Goal: Answer question/provide support: Share knowledge or assist other users

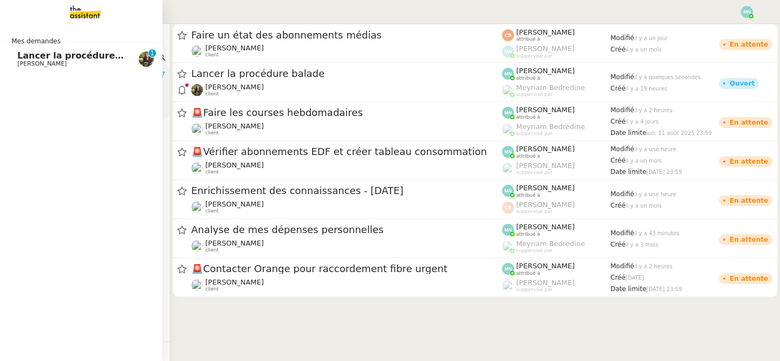
click at [20, 63] on span "[PERSON_NAME]" at bounding box center [41, 63] width 49 height 7
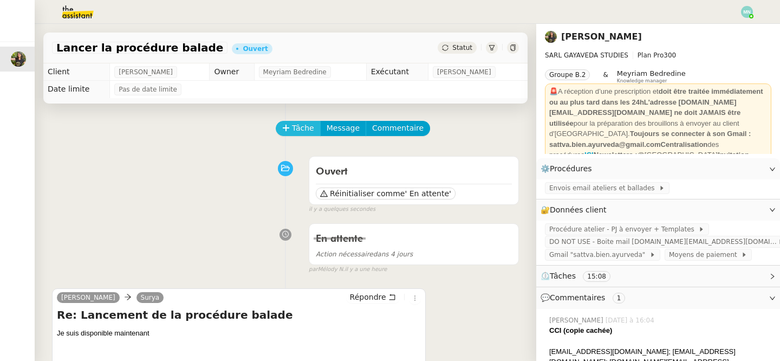
click at [288, 125] on icon at bounding box center [286, 128] width 8 height 8
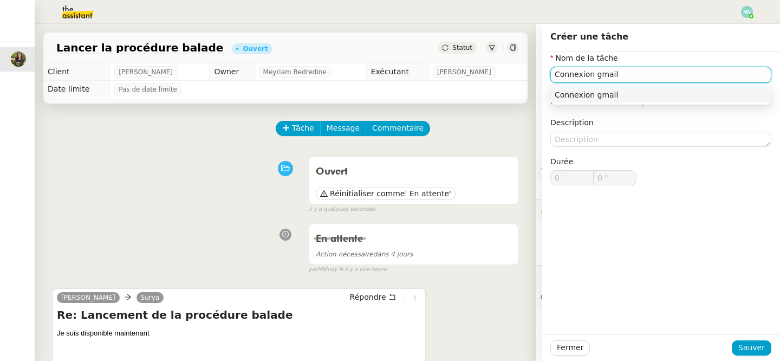
click at [554, 73] on input "Connexion gmail" at bounding box center [660, 75] width 221 height 16
click at [650, 90] on div "Seconde Connexion gmail" at bounding box center [660, 95] width 212 height 10
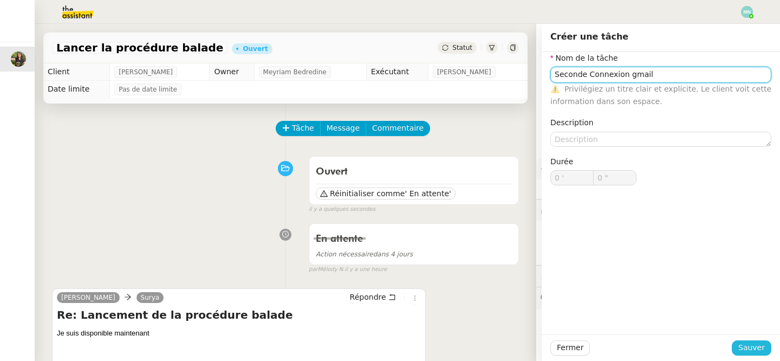
type input "Seconde Connexion gmail"
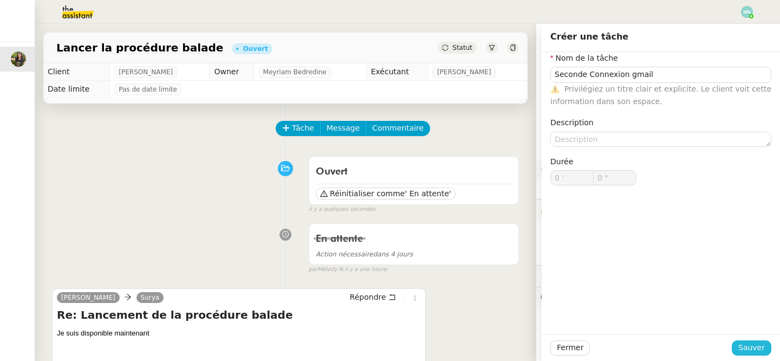
click at [757, 347] on span "Sauver" at bounding box center [751, 347] width 27 height 12
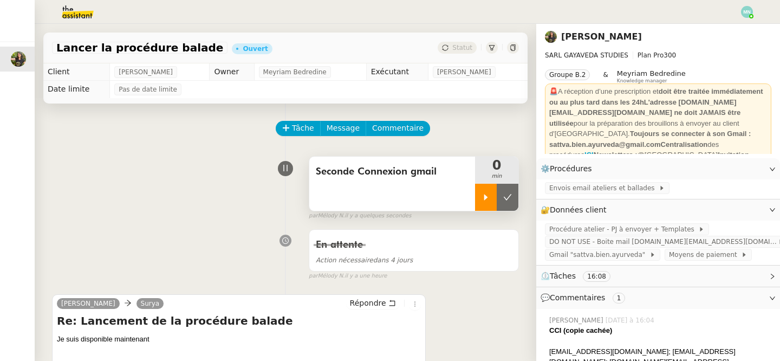
click at [485, 200] on icon at bounding box center [485, 197] width 9 height 9
click at [602, 252] on span "Gmail "sattva.bien.ayurveda"" at bounding box center [599, 254] width 100 height 11
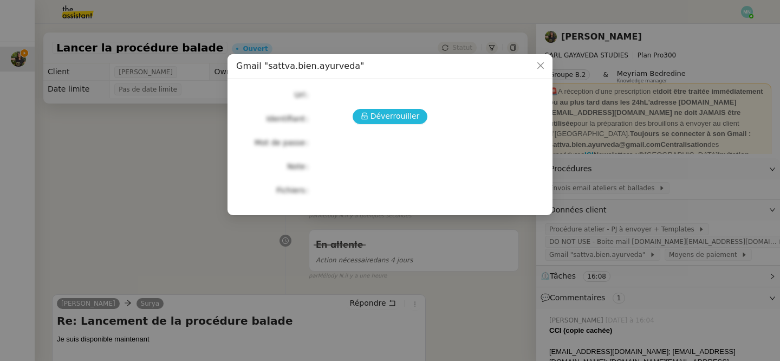
click at [407, 114] on span "Déverrouiller" at bounding box center [394, 116] width 49 height 12
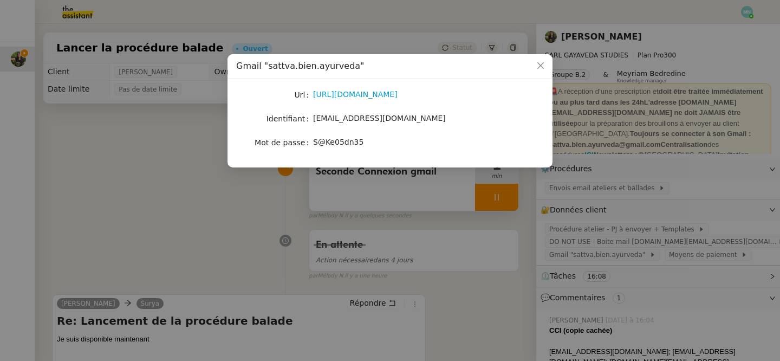
drag, startPoint x: 447, startPoint y: 123, endPoint x: 308, endPoint y: 117, distance: 139.8
click at [308, 117] on nz-form-item "Identifiant [EMAIL_ADDRESS][DOMAIN_NAME]" at bounding box center [390, 118] width 308 height 15
copy nz-form-item "[EMAIL_ADDRESS][DOMAIN_NAME]"
drag, startPoint x: 366, startPoint y: 141, endPoint x: 313, endPoint y: 141, distance: 52.5
click at [313, 141] on div "S@Ke05dn35" at bounding box center [402, 142] width 179 height 12
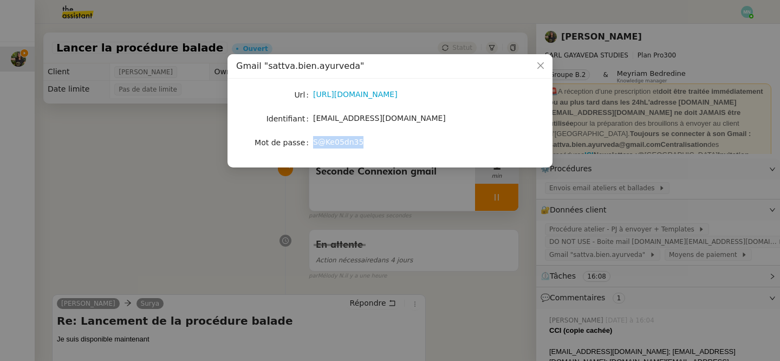
copy span "S@Ke05dn35"
click at [459, 226] on nz-modal-container "Gmail "sattva.bien.ayurveda" Url [URL][DOMAIN_NAME] Identifiant [EMAIL_ADDRESS]…" at bounding box center [390, 180] width 780 height 361
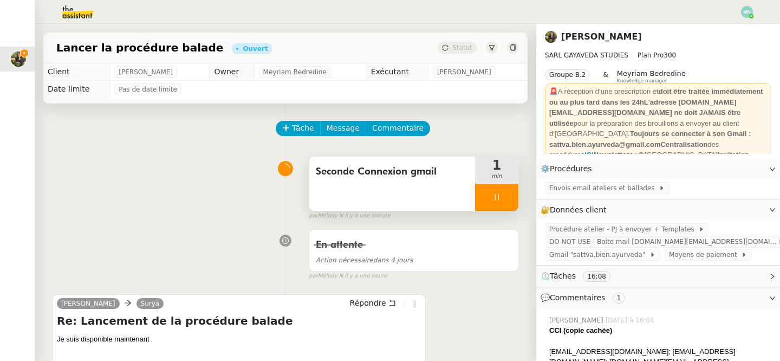
click at [492, 211] on div "par [PERSON_NAME] il y a une minute" at bounding box center [414, 215] width 210 height 9
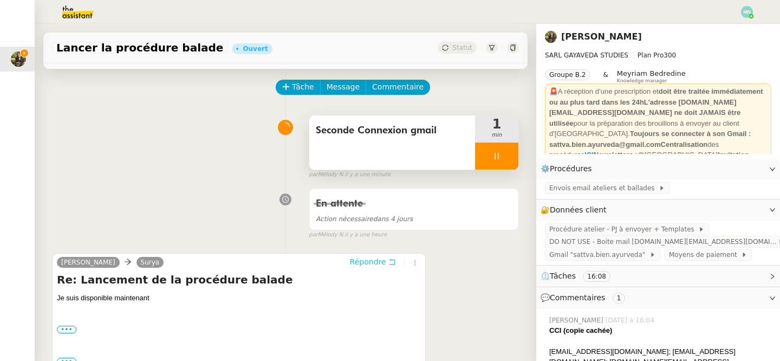
scroll to position [47, 0]
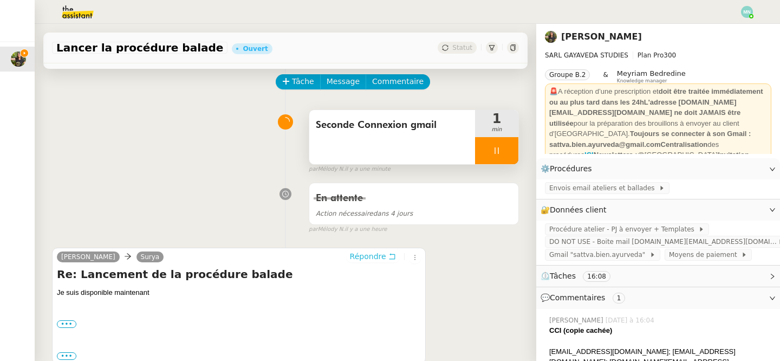
click at [381, 253] on span "Répondre" at bounding box center [368, 256] width 36 height 11
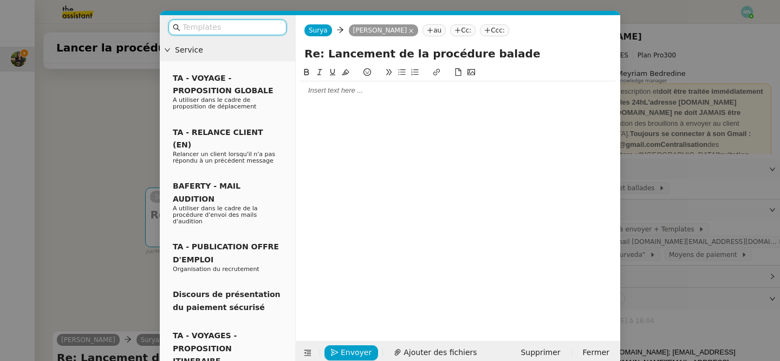
click at [113, 210] on nz-modal-container "Service TA - VOYAGE - PROPOSITION GLOBALE A utiliser dans le cadre de propositi…" at bounding box center [390, 180] width 780 height 361
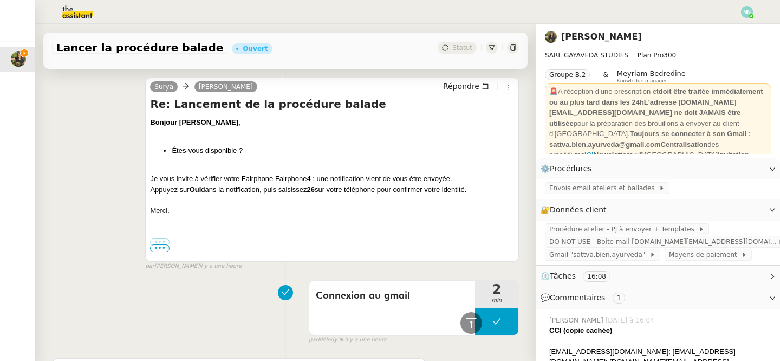
scroll to position [509, 0]
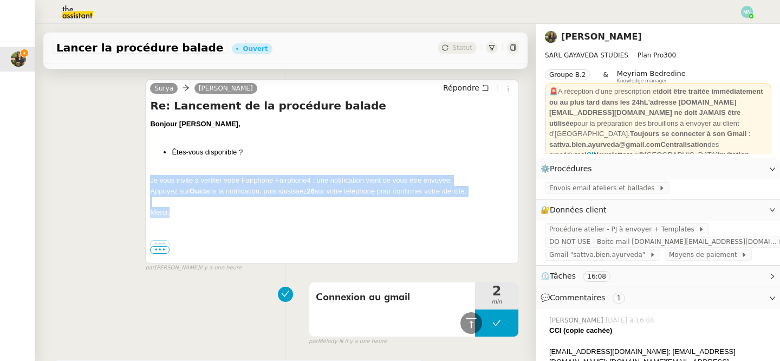
drag, startPoint x: 183, startPoint y: 213, endPoint x: 145, endPoint y: 182, distance: 48.9
click at [145, 182] on div "[PERSON_NAME] Répondre Re: Lancement de la procédure balade Bonjour Enora, Êtes…" at bounding box center [332, 171] width 374 height 184
copy div "Je vous invite à vérifier votre Fairphone Fairphone4 : une notification vient d…"
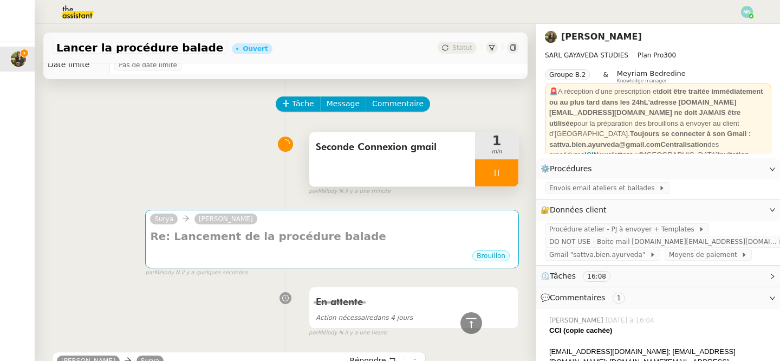
scroll to position [0, 0]
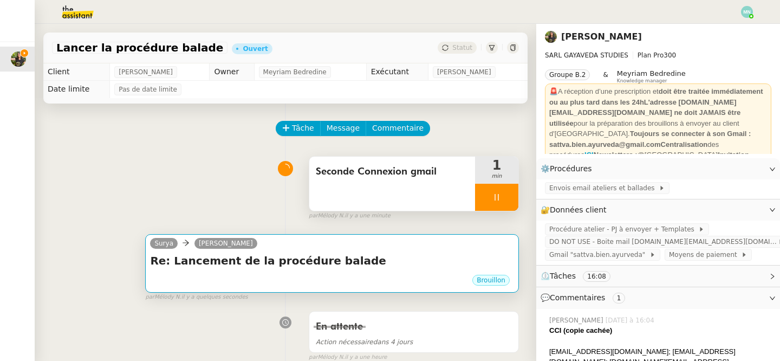
click at [273, 279] on div "Brouillon" at bounding box center [332, 281] width 364 height 16
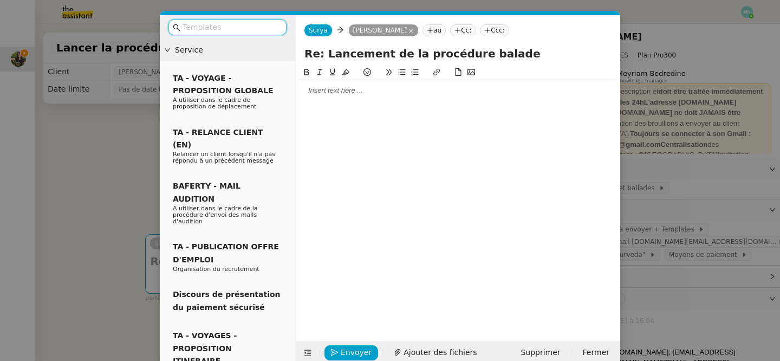
click at [349, 99] on div at bounding box center [458, 90] width 316 height 18
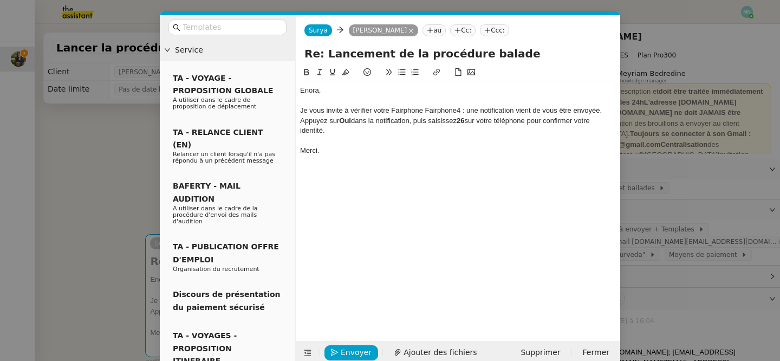
click at [464, 120] on strong "26" at bounding box center [460, 120] width 8 height 8
click at [464, 118] on strong "26" at bounding box center [460, 120] width 8 height 8
drag, startPoint x: 471, startPoint y: 120, endPoint x: 462, endPoint y: 120, distance: 8.1
click at [462, 120] on div "Appuyez sur Oui dans la notification, puis saisissez 37 sur votre téléphone pou…" at bounding box center [458, 126] width 316 height 20
click at [306, 72] on icon at bounding box center [306, 72] width 5 height 6
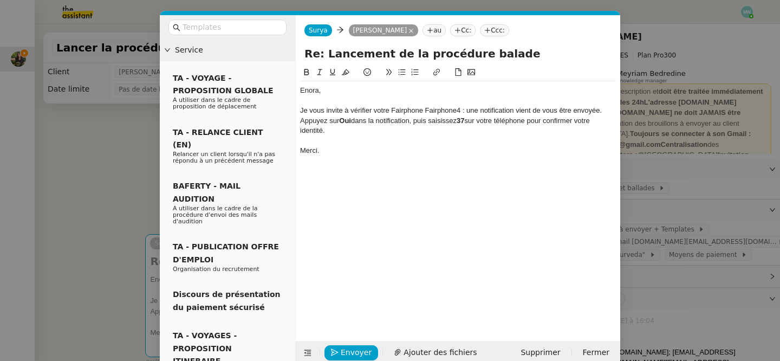
click at [415, 192] on div "[PERSON_NAME], Je vous invite à vérifier votre Fairphone Fairphone4 : une notif…" at bounding box center [458, 195] width 316 height 258
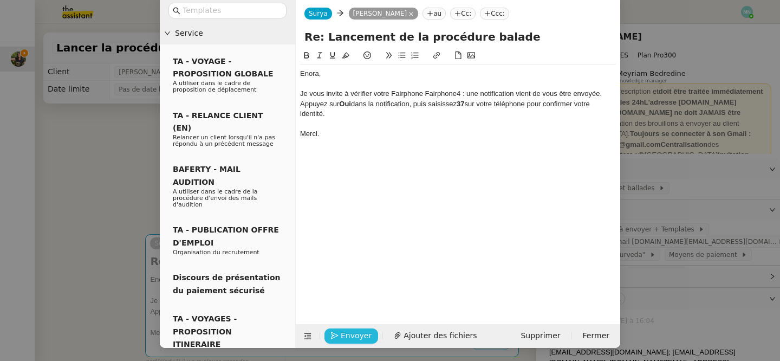
click at [356, 337] on span "Envoyer" at bounding box center [356, 335] width 31 height 12
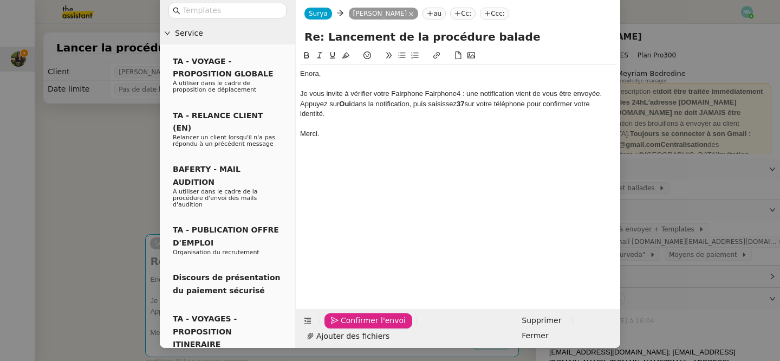
click at [387, 326] on span "Confirmer l'envoi" at bounding box center [373, 320] width 65 height 12
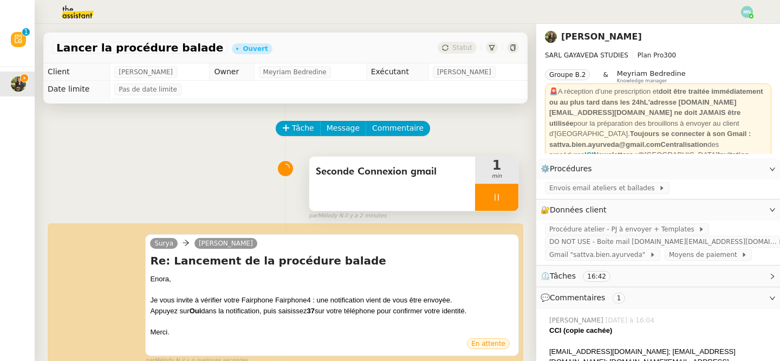
click at [484, 201] on div at bounding box center [496, 197] width 43 height 27
click at [513, 197] on button at bounding box center [507, 197] width 22 height 27
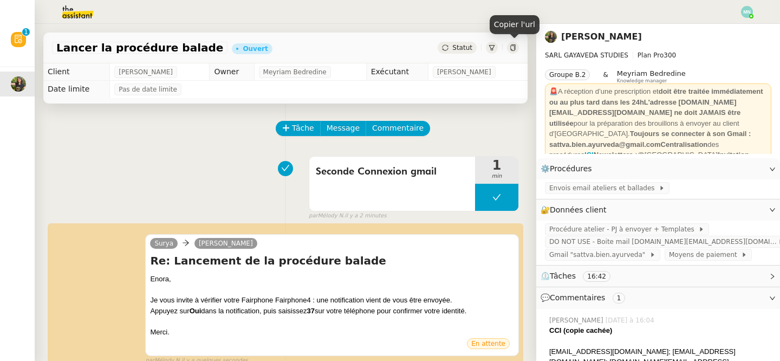
click at [517, 45] on div at bounding box center [513, 48] width 12 height 12
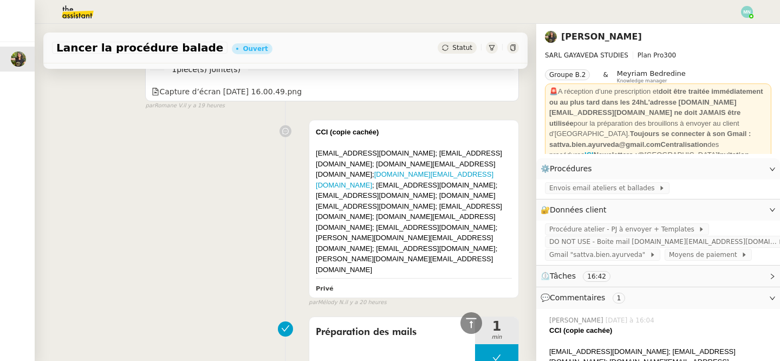
scroll to position [1587, 0]
click at [595, 190] on span "Envois email ateliers et ballades" at bounding box center [603, 187] width 109 height 11
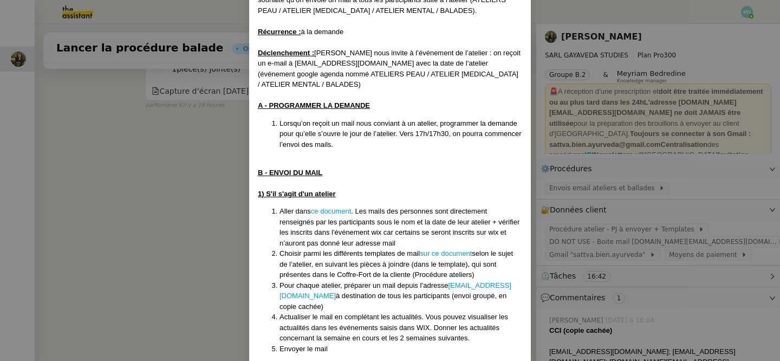
scroll to position [361, 0]
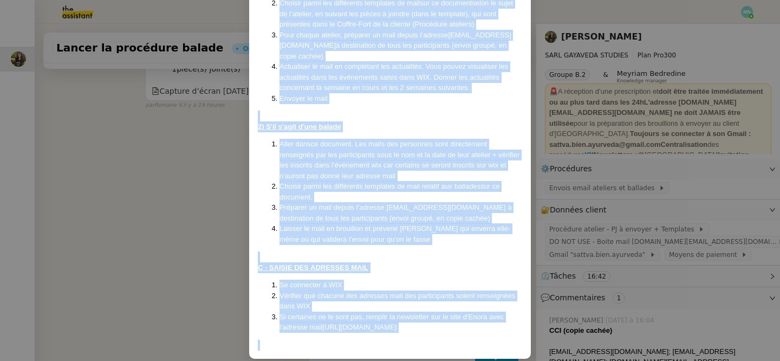
drag, startPoint x: 258, startPoint y: 58, endPoint x: 487, endPoint y: 327, distance: 353.0
click at [487, 327] on div "Créée le [DATE] MAJ le [DATE] Contexte : La cliente organise des ateliers en pr…" at bounding box center [390, 26] width 264 height 648
copy div "Lorem ip 07/50/9903 DOL si 65/77/0518 Ametcons : Ad elitsed doeiusmo tem incidi…"
click at [207, 154] on nz-modal-container "Créée le [DATE] MAJ le [DATE] Contexte : La cliente organise des ateliers en pr…" at bounding box center [390, 180] width 780 height 361
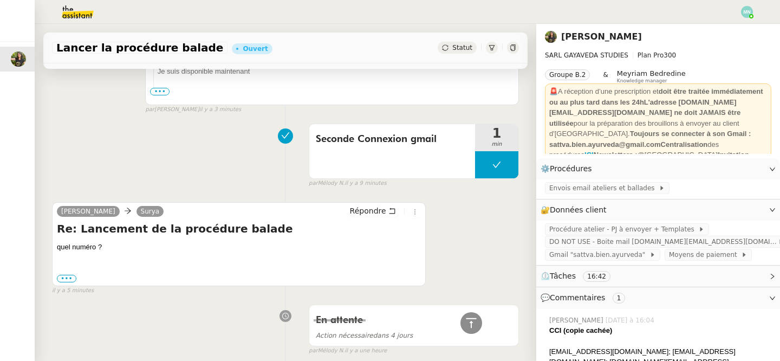
scroll to position [0, 0]
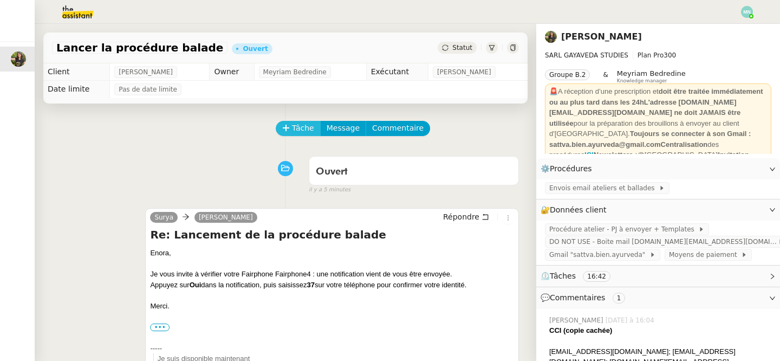
click at [299, 129] on span "Tâche" at bounding box center [303, 128] width 22 height 12
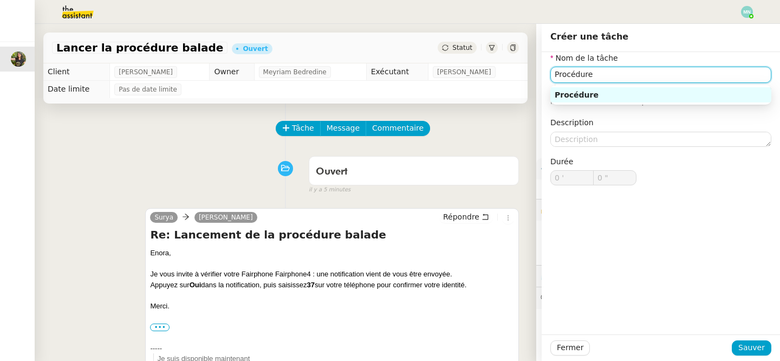
click at [604, 96] on div "Procédure" at bounding box center [660, 95] width 212 height 10
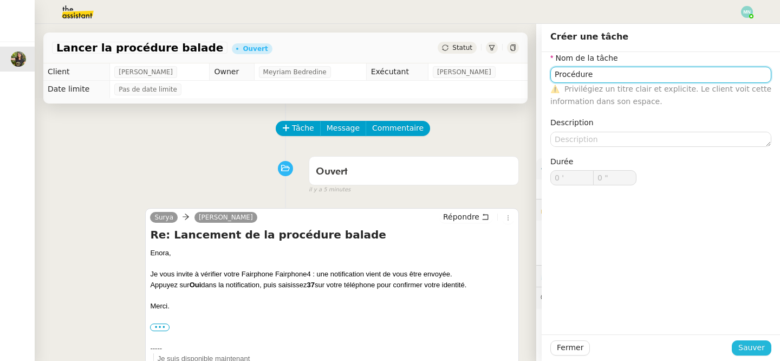
type input "Procédure"
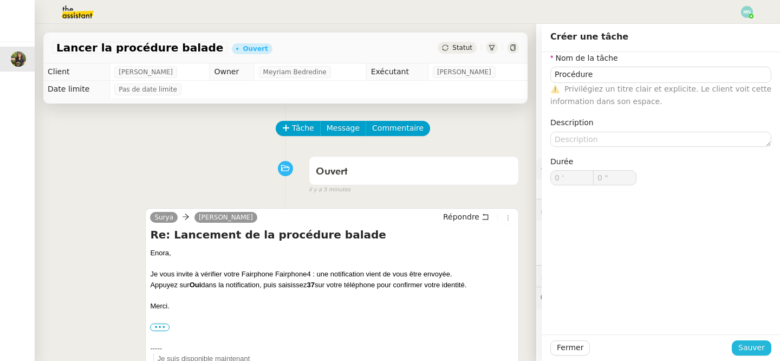
click at [764, 346] on span "Sauver" at bounding box center [751, 347] width 27 height 12
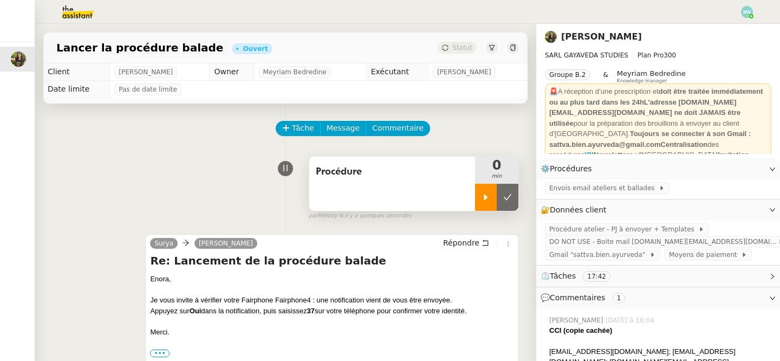
click at [491, 198] on div at bounding box center [486, 197] width 22 height 27
click at [611, 189] on span "Envois email ateliers et ballades" at bounding box center [603, 187] width 109 height 11
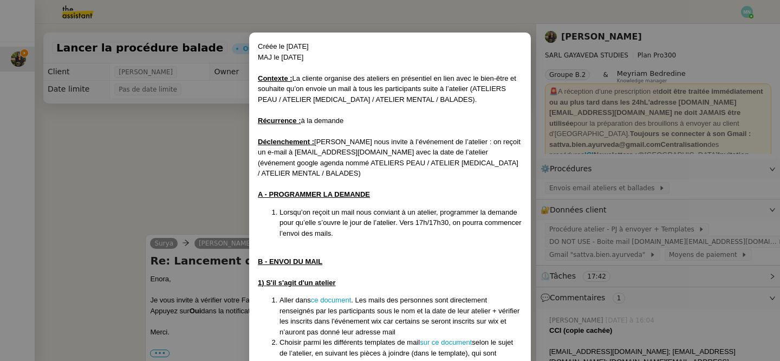
scroll to position [23, 0]
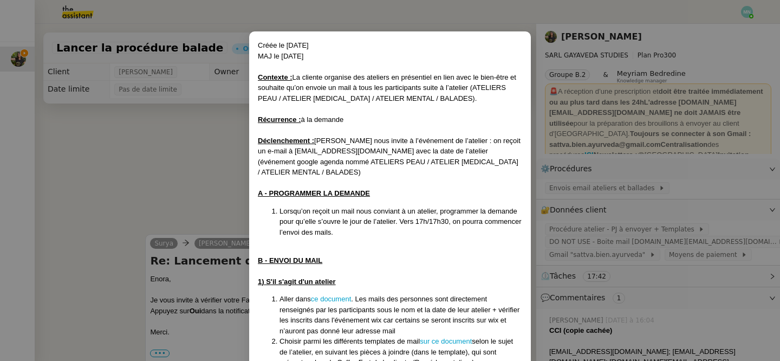
click at [683, 271] on nz-modal-container "Créée le [DATE] MAJ le [DATE] Contexte : La cliente organise des ateliers en pr…" at bounding box center [390, 180] width 780 height 361
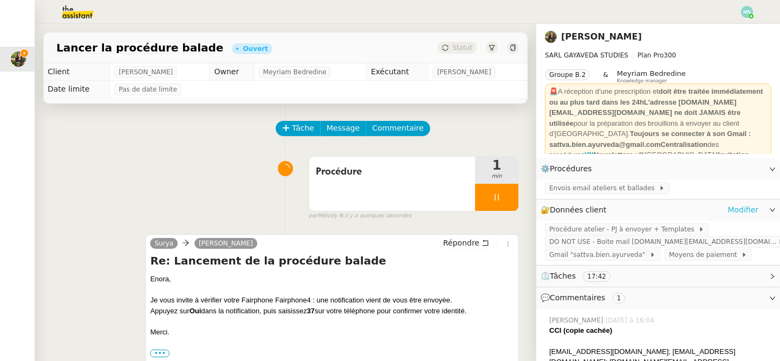
click at [750, 211] on link "Modifier" at bounding box center [742, 210] width 31 height 12
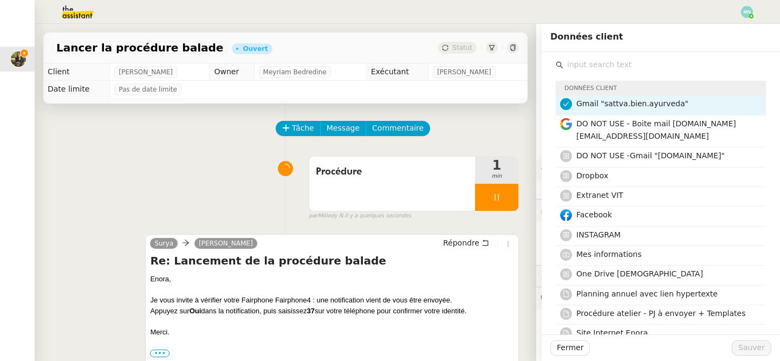
click at [599, 65] on input "text" at bounding box center [664, 64] width 202 height 15
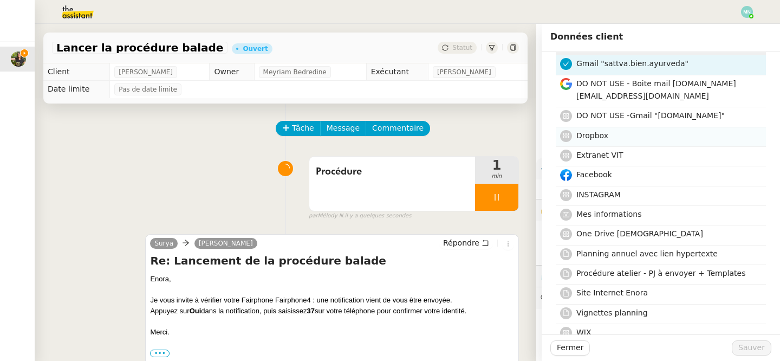
scroll to position [42, 0]
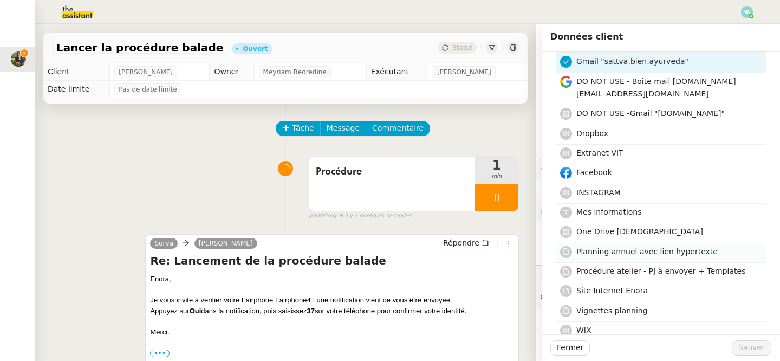
click at [645, 256] on span "Planning annuel avec lien hypertexte" at bounding box center [646, 251] width 141 height 9
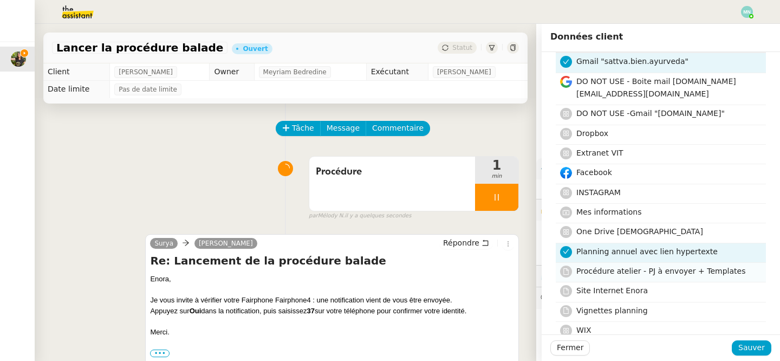
click at [666, 275] on span "Procédure atelier - PJ à envoyer + Templates" at bounding box center [660, 270] width 169 height 9
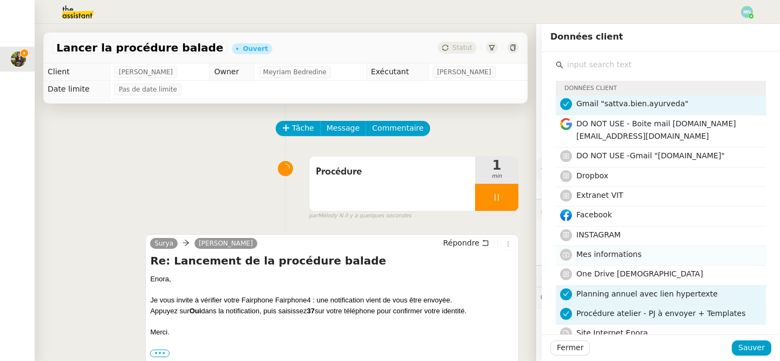
scroll to position [14, 0]
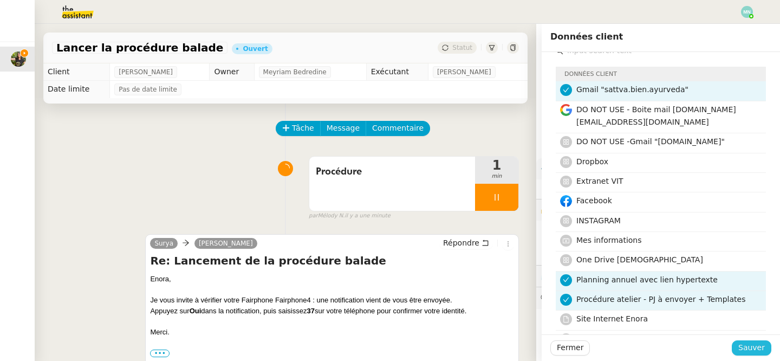
click at [750, 347] on span "Sauver" at bounding box center [751, 347] width 27 height 12
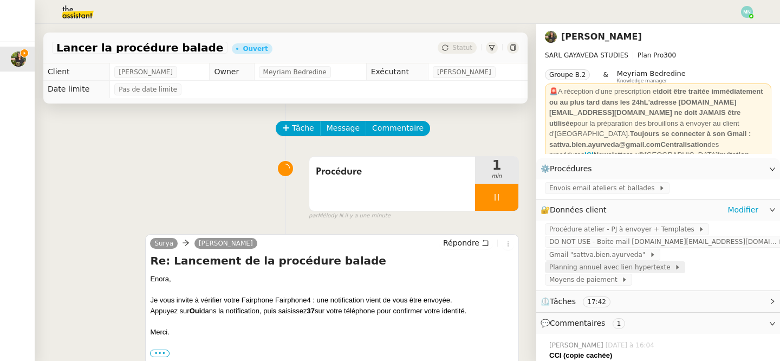
click at [642, 271] on span "Planning annuel avec lien hypertexte" at bounding box center [611, 267] width 125 height 11
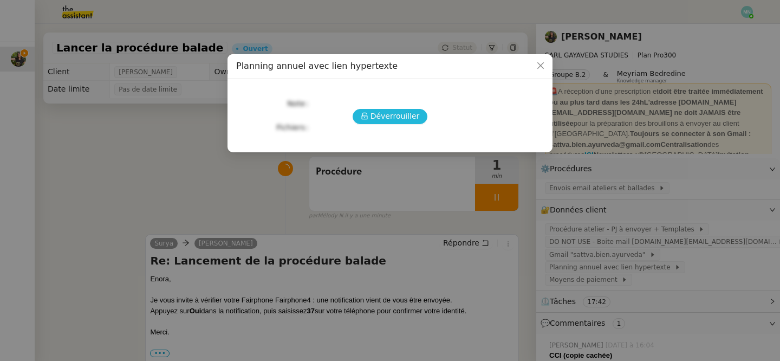
click at [404, 116] on span "Déverrouiller" at bounding box center [394, 116] width 49 height 12
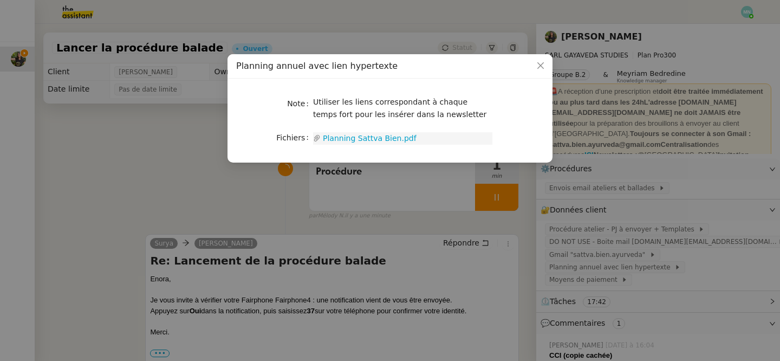
click at [380, 134] on link "Planning Sattva Bien.pdf" at bounding box center [407, 138] width 172 height 12
click at [703, 271] on nz-modal-container "Planning annuel avec lien hypertexte Note Utiliser les liens correspondant à ch…" at bounding box center [390, 180] width 780 height 361
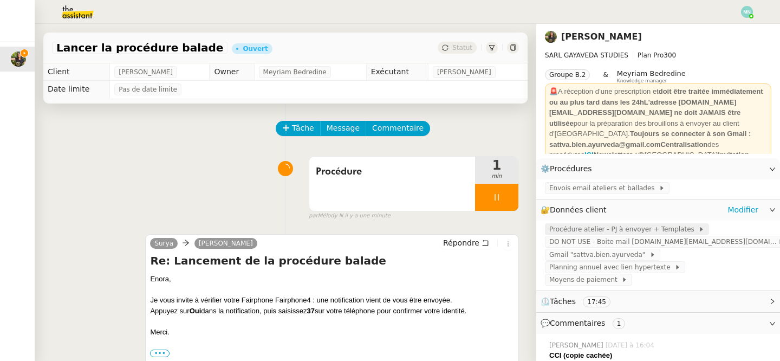
click at [662, 231] on span "Procédure atelier - PJ à envoyer + Templates" at bounding box center [623, 229] width 149 height 11
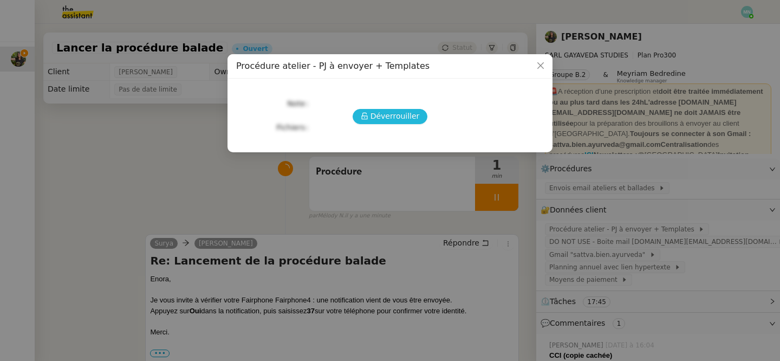
click at [401, 115] on span "Déverrouiller" at bounding box center [394, 116] width 49 height 12
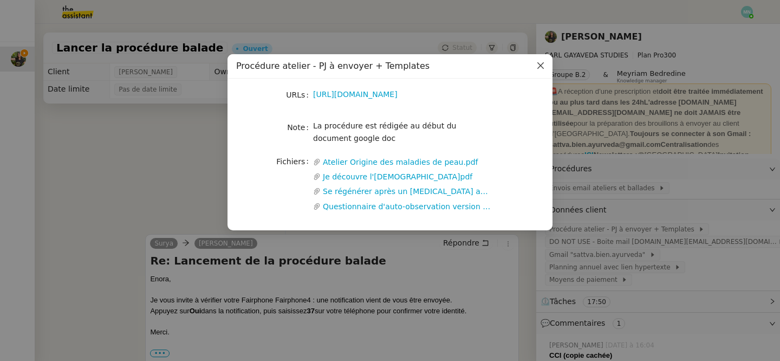
click at [540, 67] on icon "Close" at bounding box center [540, 65] width 9 height 9
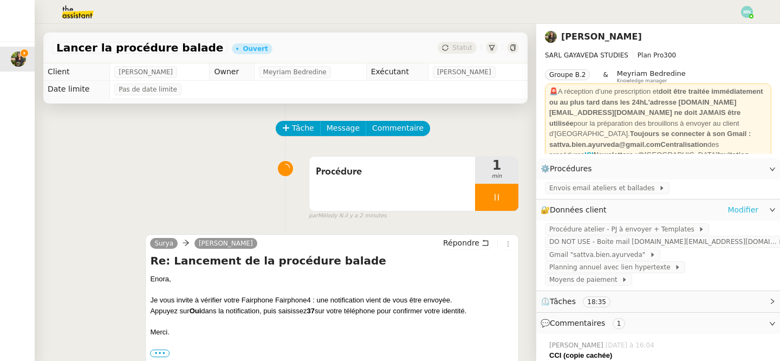
click at [751, 212] on link "Modifier" at bounding box center [742, 210] width 31 height 12
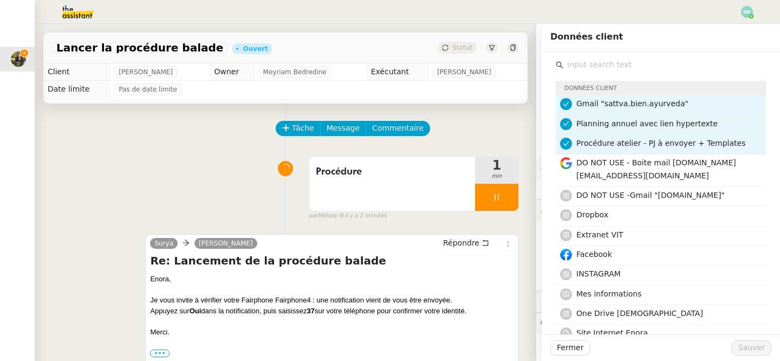
click at [597, 63] on input "text" at bounding box center [664, 64] width 202 height 15
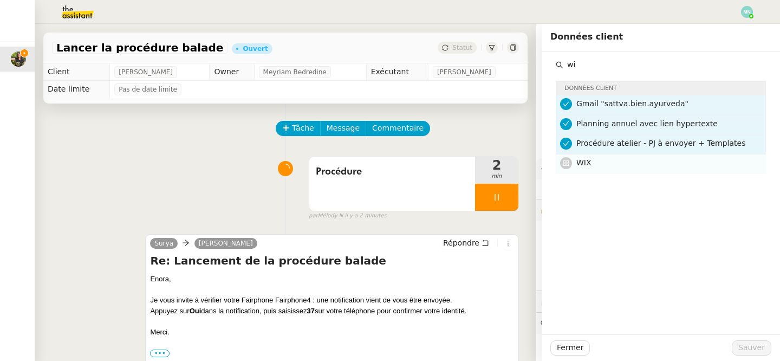
type input "wi"
click at [606, 168] on h4 "WIX" at bounding box center [667, 162] width 183 height 12
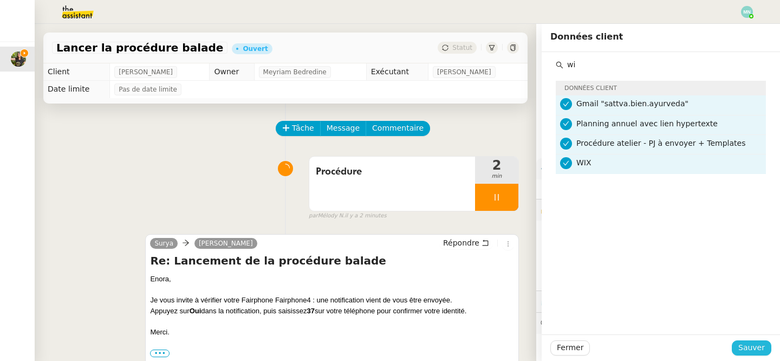
click at [755, 348] on span "Sauver" at bounding box center [751, 347] width 27 height 12
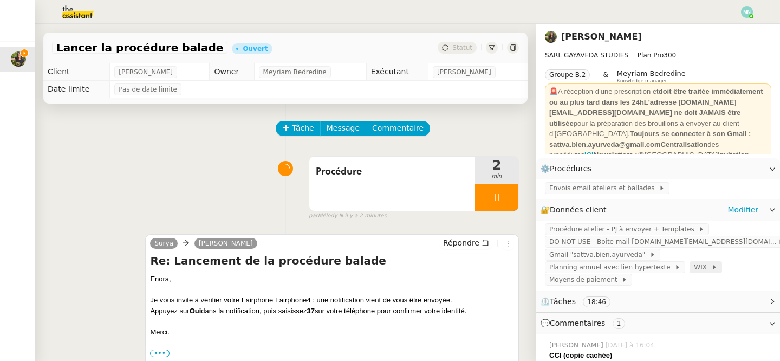
click at [694, 264] on span "WIX" at bounding box center [702, 267] width 17 height 11
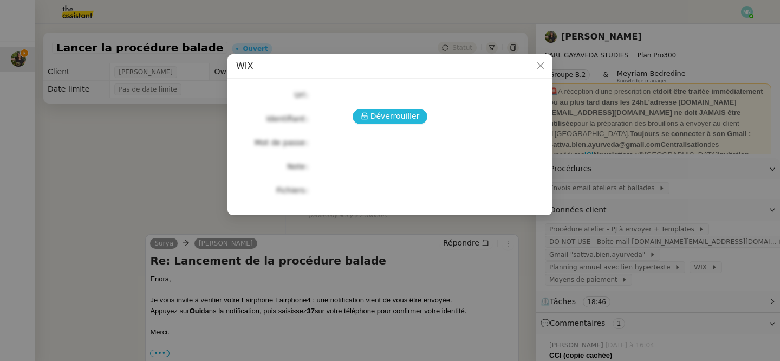
click at [403, 113] on span "Déverrouiller" at bounding box center [394, 116] width 49 height 12
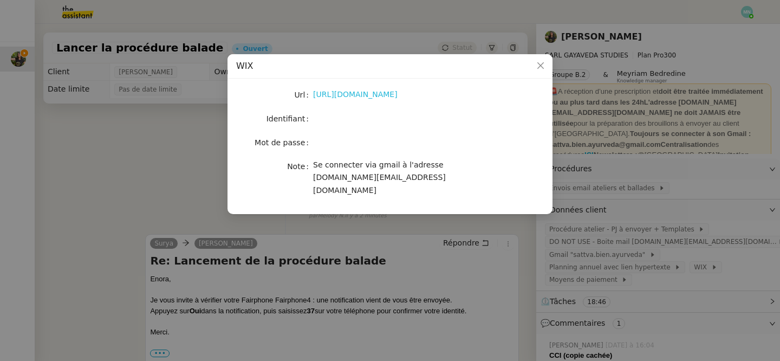
click at [381, 96] on link "[URL][DOMAIN_NAME]" at bounding box center [355, 94] width 84 height 9
drag, startPoint x: 454, startPoint y: 177, endPoint x: 312, endPoint y: 178, distance: 141.3
click at [313, 178] on span "Se connecter via gmail à l'adresse [DOMAIN_NAME][EMAIL_ADDRESS][DOMAIN_NAME]" at bounding box center [379, 177] width 133 height 34
click at [615, 232] on nz-modal-container "WIX Url [URL][DOMAIN_NAME] Identifiant Mot de passe Note Se connecter via gmail…" at bounding box center [390, 180] width 780 height 361
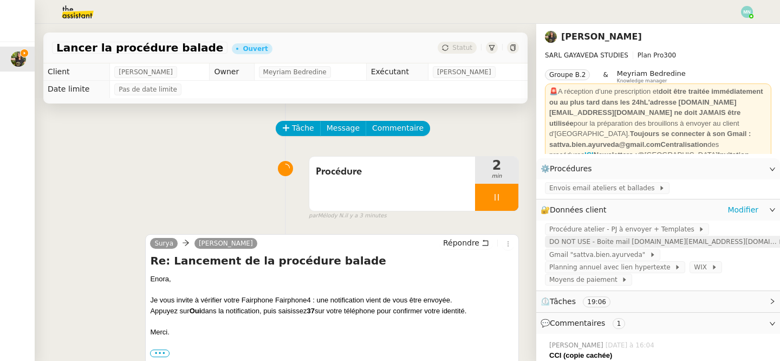
click at [623, 242] on span "DO NOT USE - Boite mail [DOMAIN_NAME][EMAIL_ADDRESS][DOMAIN_NAME]" at bounding box center [663, 241] width 228 height 11
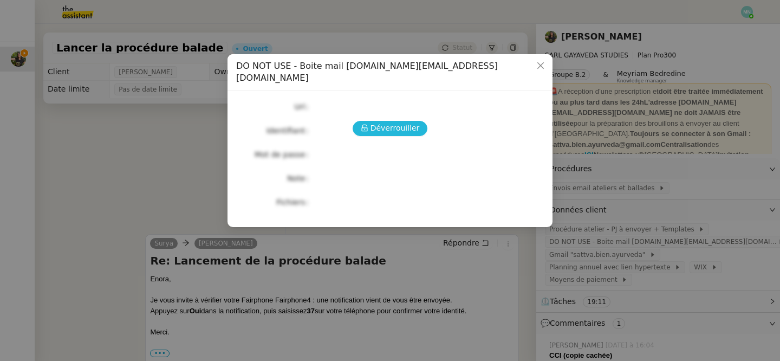
click at [402, 122] on span "Déverrouiller" at bounding box center [394, 128] width 49 height 12
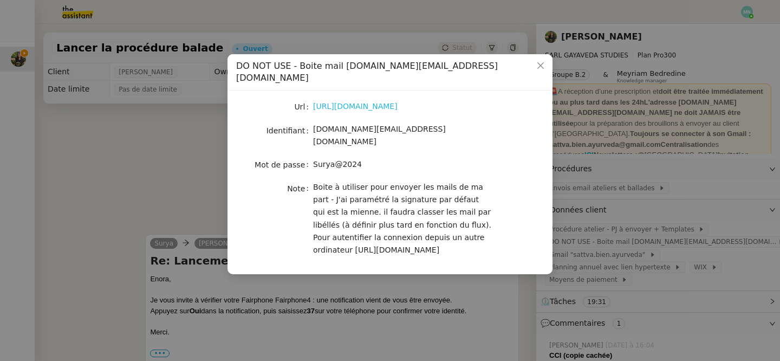
click at [397, 102] on link "[URL][DOMAIN_NAME]" at bounding box center [355, 106] width 84 height 9
drag, startPoint x: 474, startPoint y: 123, endPoint x: 311, endPoint y: 116, distance: 163.1
click at [311, 123] on nz-form-item "Identifiant [DOMAIN_NAME][EMAIL_ADDRESS][DOMAIN_NAME]" at bounding box center [390, 135] width 308 height 25
copy nz-form-item "[DOMAIN_NAME][EMAIL_ADDRESS][DOMAIN_NAME]"
drag, startPoint x: 367, startPoint y: 147, endPoint x: 312, endPoint y: 145, distance: 54.7
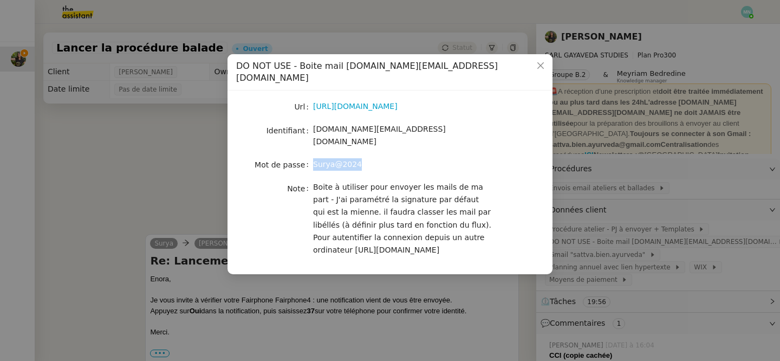
click at [312, 157] on nz-form-item "Mot de passe [SECURITY_DATA]" at bounding box center [390, 164] width 308 height 15
copy nz-form-item "Surya@2024"
drag, startPoint x: 408, startPoint y: 228, endPoint x: 292, endPoint y: 227, distance: 116.4
click at [291, 228] on nz-form-item "Note Boite à utiliser pour envoyer les mails de ma part - J'ai paramétré la sig…" at bounding box center [390, 219] width 308 height 76
click at [336, 228] on span "Boite à utiliser pour envoyer les mails de ma part - J'ai paramétré la signatur…" at bounding box center [402, 218] width 178 height 72
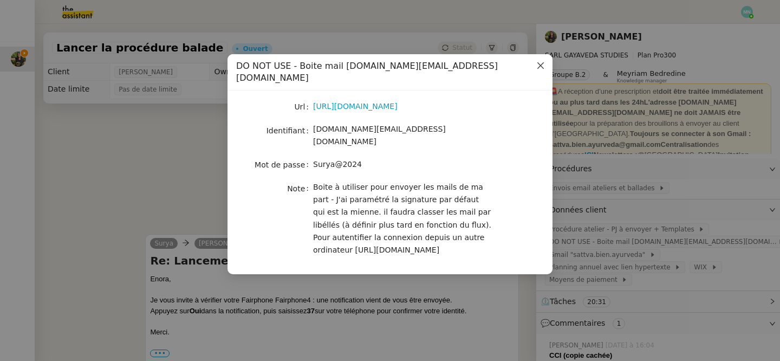
click at [540, 64] on icon "Close" at bounding box center [540, 65] width 9 height 9
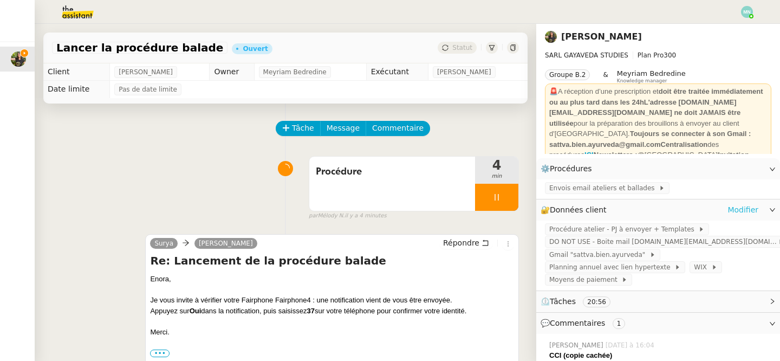
click at [745, 211] on link "Modifier" at bounding box center [742, 210] width 31 height 12
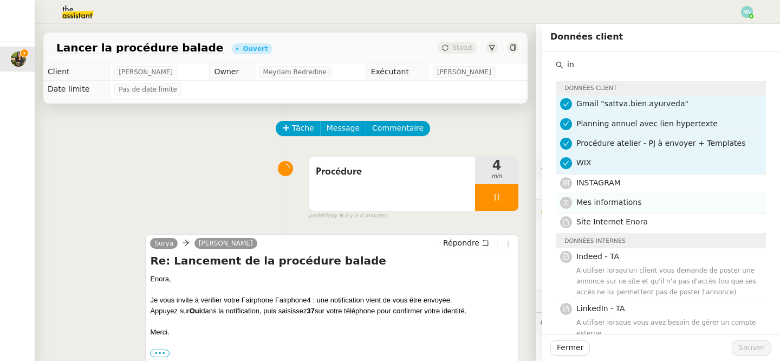
type input "in"
click at [620, 206] on h4 "Mes informations" at bounding box center [667, 202] width 183 height 12
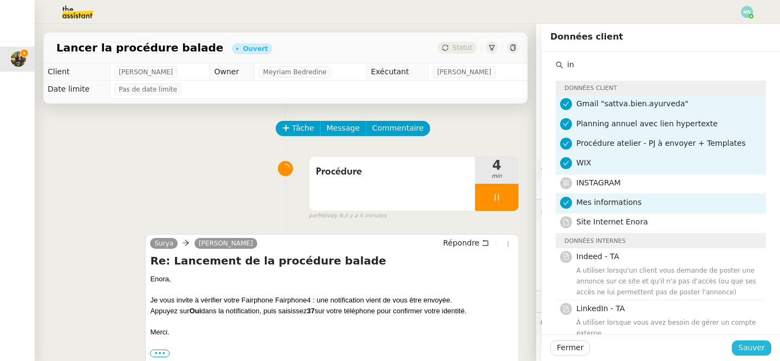
click at [763, 345] on span "Sauver" at bounding box center [751, 347] width 27 height 12
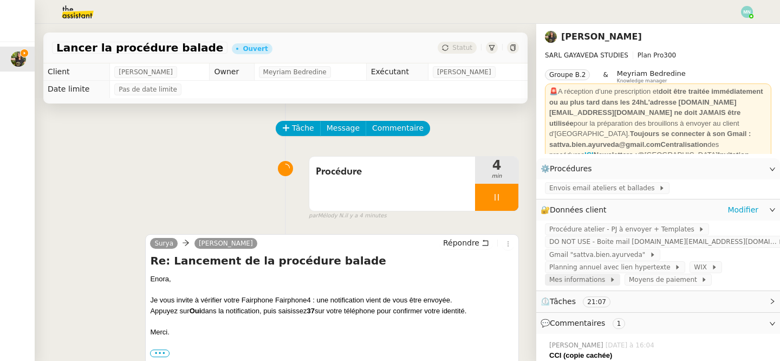
click at [586, 278] on span "Mes informations" at bounding box center [579, 279] width 60 height 11
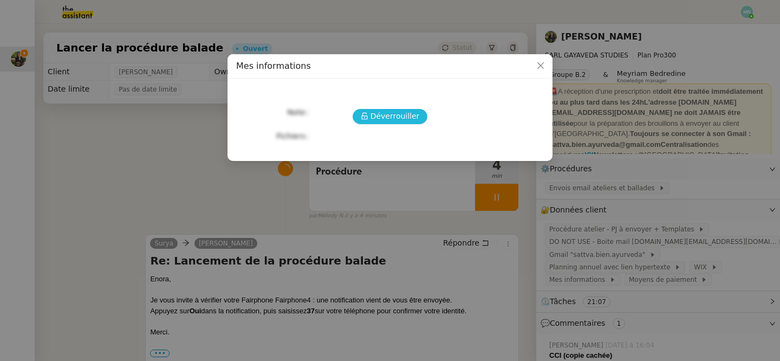
click at [406, 121] on span "Déverrouiller" at bounding box center [394, 116] width 49 height 12
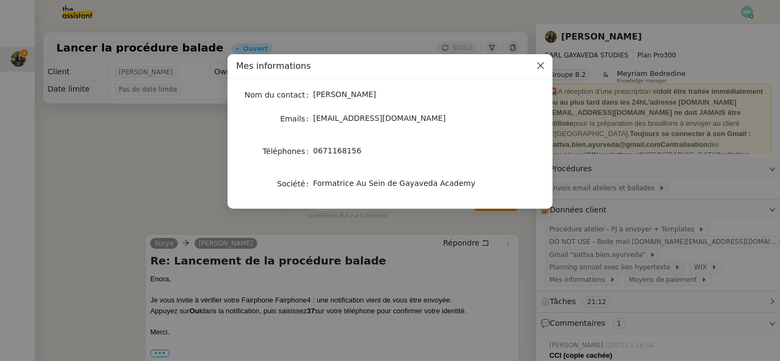
click at [545, 66] on span "Close" at bounding box center [540, 66] width 24 height 24
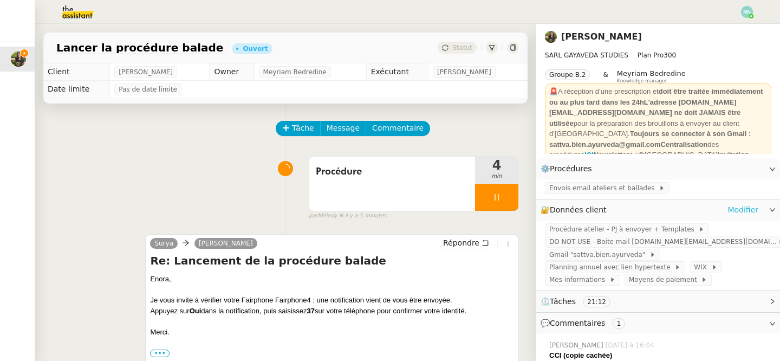
click at [756, 211] on link "Modifier" at bounding box center [742, 210] width 31 height 12
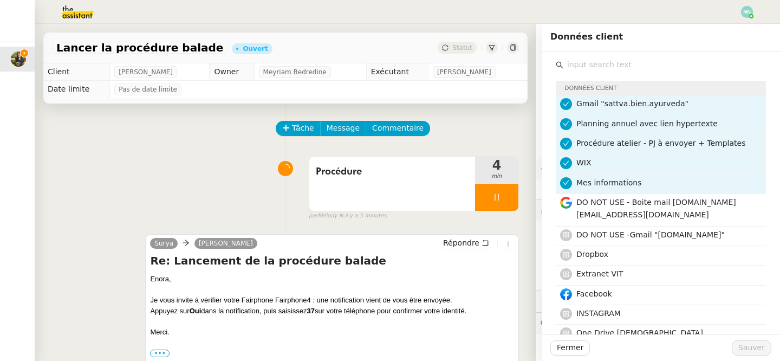
click at [607, 61] on input "text" at bounding box center [664, 64] width 202 height 15
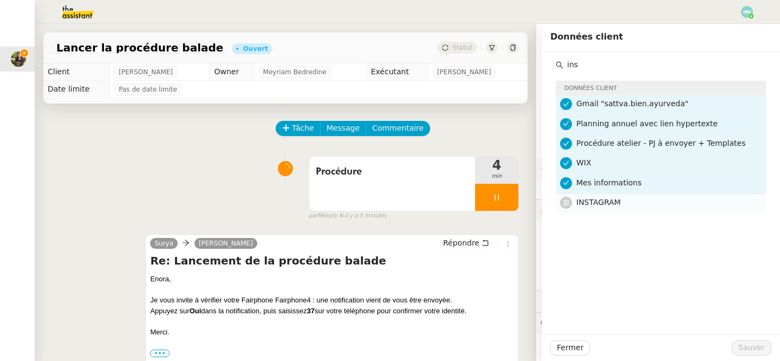
type input "ins"
click at [615, 205] on span "INSTAGRAM" at bounding box center [598, 202] width 44 height 9
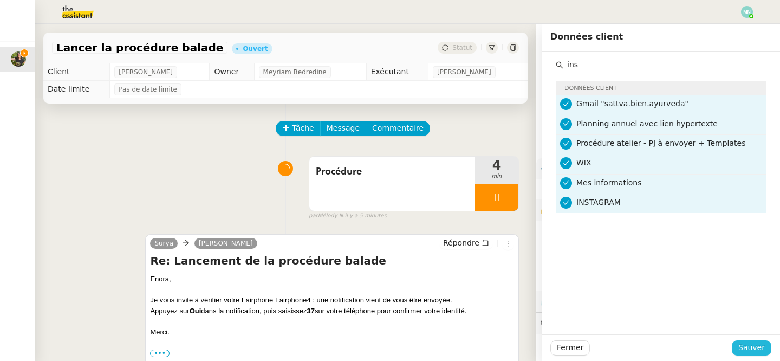
click at [761, 350] on span "Sauver" at bounding box center [751, 347] width 27 height 12
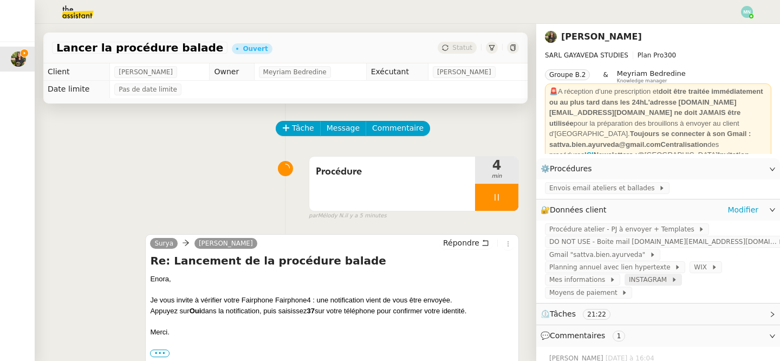
click at [652, 279] on span "INSTAGRAM" at bounding box center [650, 279] width 42 height 11
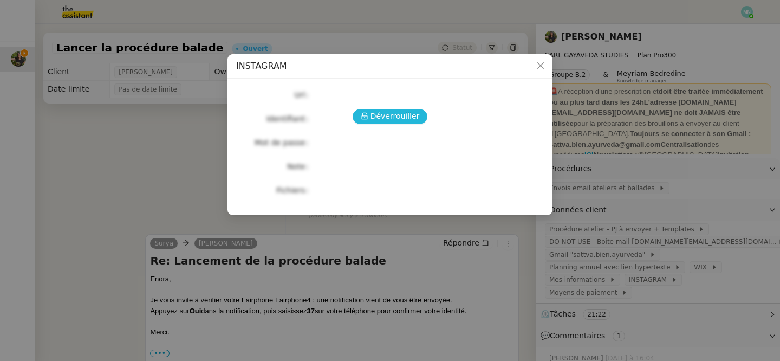
click at [410, 115] on span "Déverrouiller" at bounding box center [394, 116] width 49 height 12
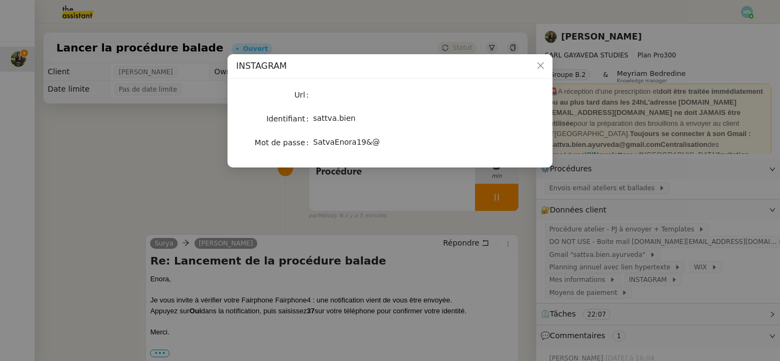
click at [371, 253] on nz-modal-container "INSTAGRAM Url Identifiant sattva.bien Mot de passe [SECURITY_DATA]" at bounding box center [390, 180] width 780 height 361
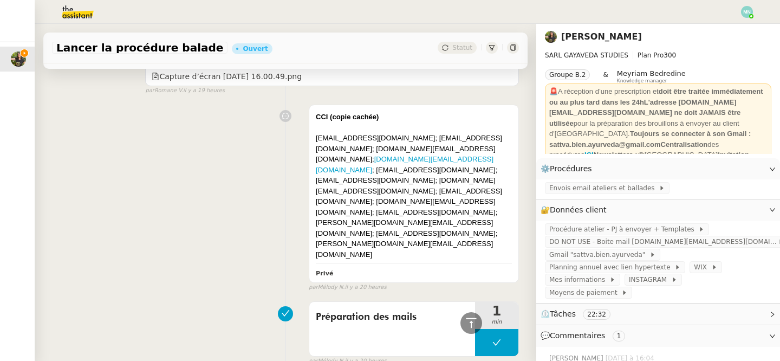
scroll to position [1623, 0]
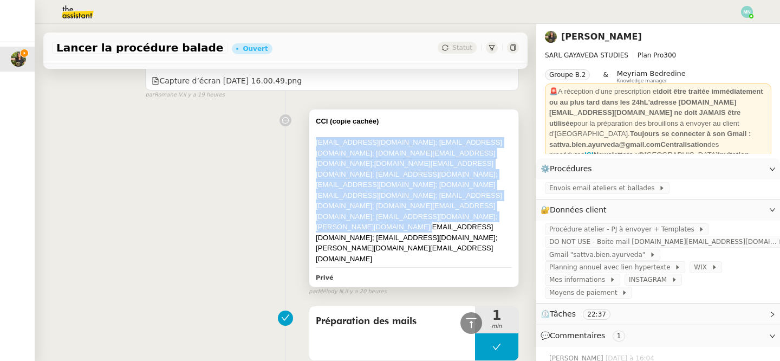
drag, startPoint x: 501, startPoint y: 204, endPoint x: 316, endPoint y: 140, distance: 195.4
click at [316, 140] on div "[EMAIL_ADDRESS][DOMAIN_NAME]; [EMAIL_ADDRESS][DOMAIN_NAME]; [DOMAIN_NAME][EMAIL…" at bounding box center [414, 200] width 196 height 127
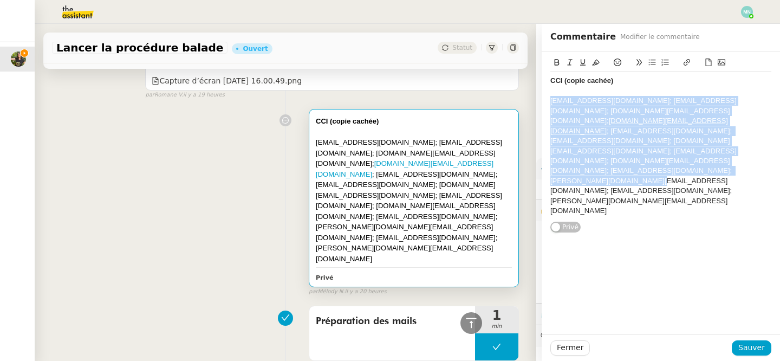
drag, startPoint x: 729, startPoint y: 154, endPoint x: 542, endPoint y: 100, distance: 194.3
click at [542, 100] on div "CCI (copie cachée) [EMAIL_ADDRESS][DOMAIN_NAME]; [EMAIL_ADDRESS][DOMAIN_NAME]; …" at bounding box center [660, 142] width 238 height 181
copy div "[EMAIL_ADDRESS][DOMAIN_NAME]; [EMAIL_ADDRESS][DOMAIN_NAME]; [DOMAIN_NAME][EMAIL…"
click at [753, 345] on span "Sauver" at bounding box center [751, 347] width 27 height 12
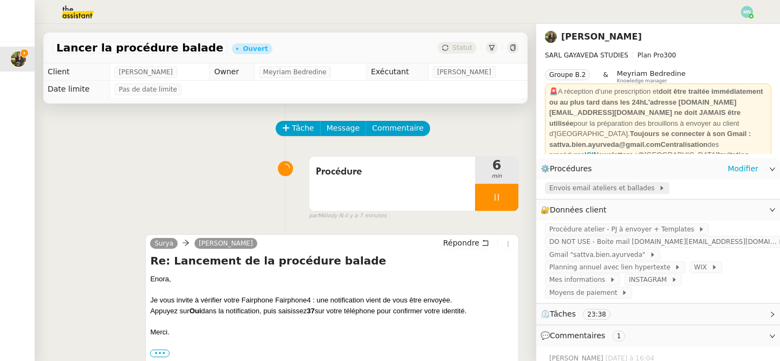
click at [577, 191] on span "Envois email ateliers et ballades" at bounding box center [603, 187] width 109 height 11
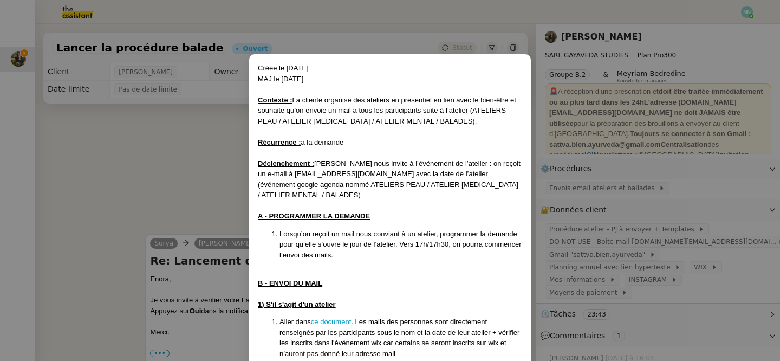
click at [181, 199] on nz-modal-container "Créée le [DATE] MAJ le [DATE] Contexte : La cliente organise des ateliers en pr…" at bounding box center [390, 180] width 780 height 361
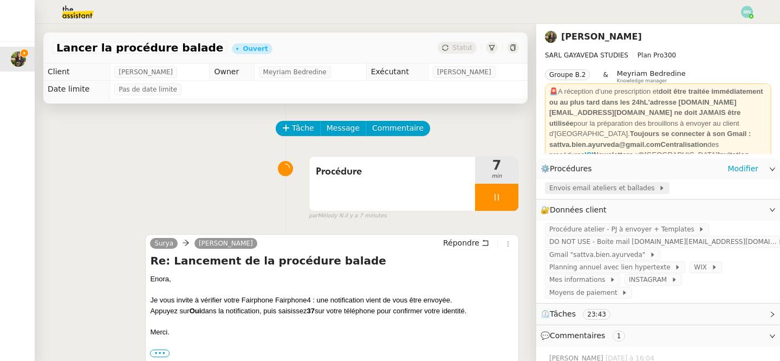
click at [560, 190] on span "Envois email ateliers et ballades" at bounding box center [603, 187] width 109 height 11
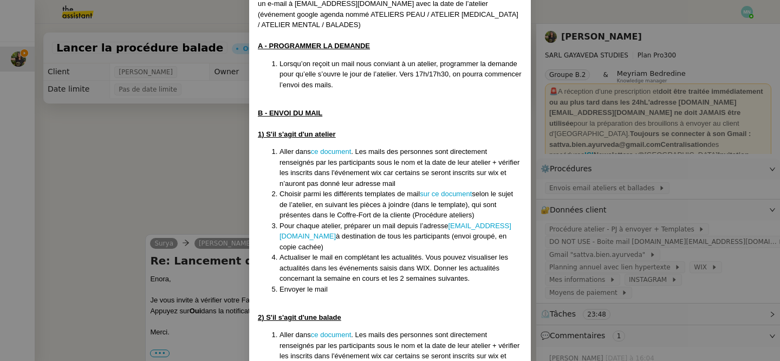
scroll to position [172, 0]
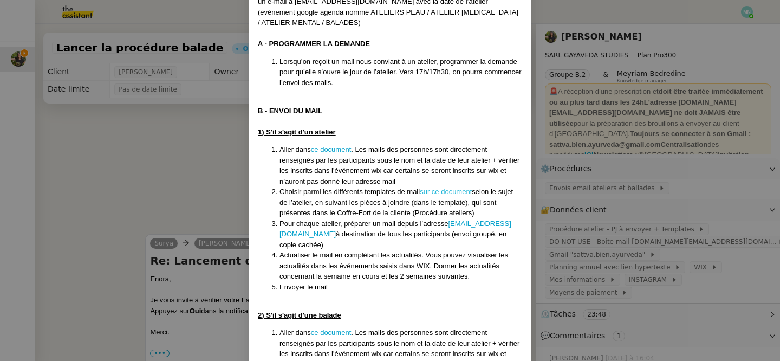
click at [453, 187] on link "sur ce document" at bounding box center [446, 191] width 52 height 8
click at [194, 117] on nz-modal-container "Créée le [DATE] MAJ le [DATE] Contexte : La cliente organise des ateliers en pr…" at bounding box center [390, 180] width 780 height 361
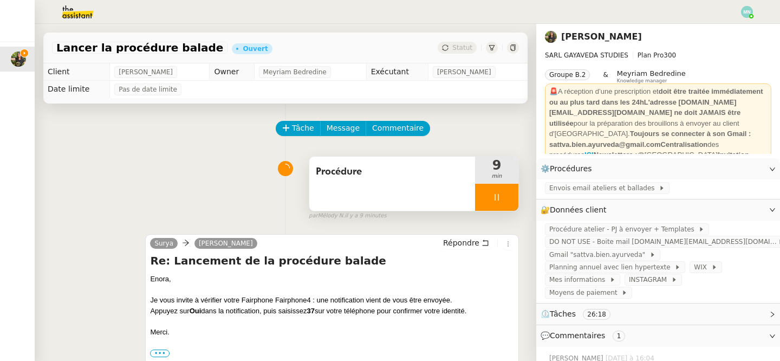
click at [486, 189] on div at bounding box center [496, 197] width 43 height 27
click at [504, 192] on button at bounding box center [507, 197] width 22 height 27
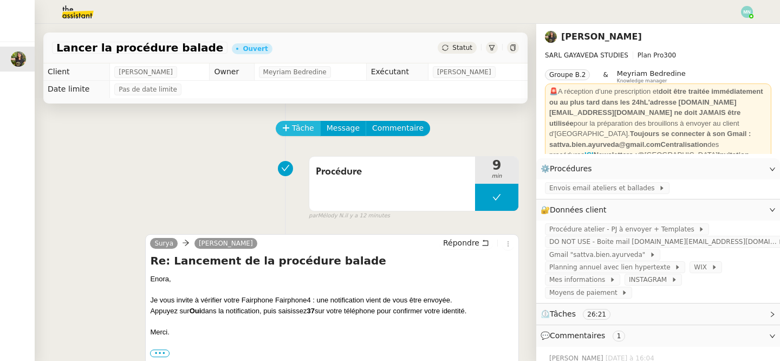
click at [294, 125] on span "Tâche" at bounding box center [303, 128] width 22 height 12
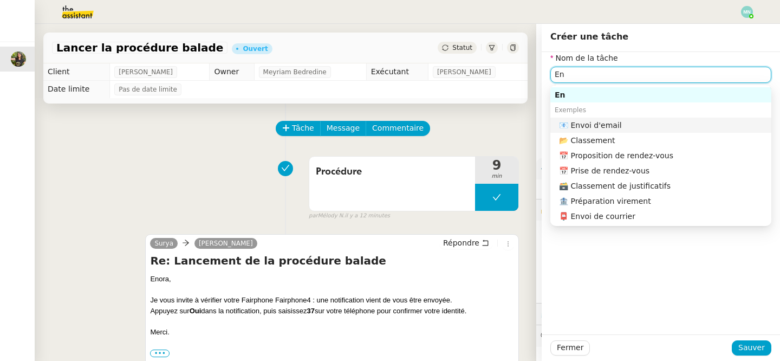
click at [621, 125] on div "📧 Envoi d'email" at bounding box center [663, 125] width 208 height 10
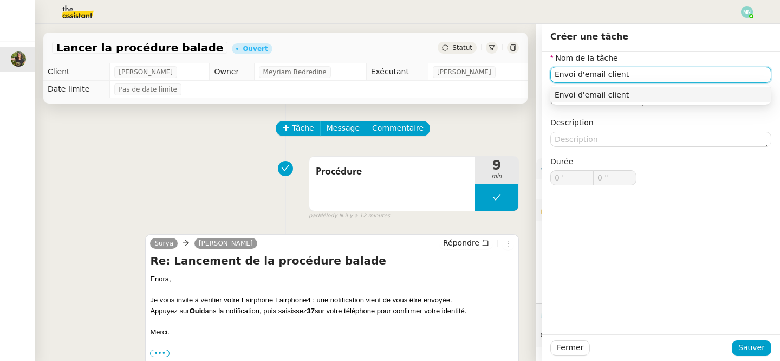
click at [690, 100] on nz-auto-option "Envoi d'email client" at bounding box center [660, 94] width 221 height 15
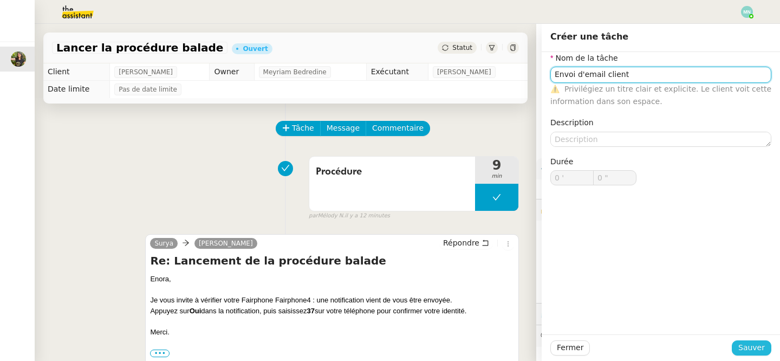
type input "Envoi d'email client"
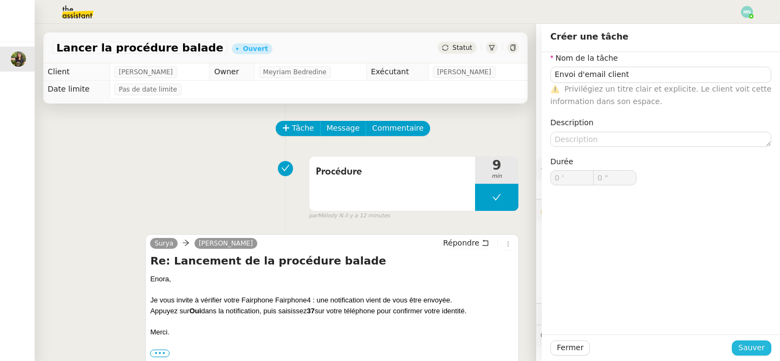
click at [750, 347] on span "Sauver" at bounding box center [751, 347] width 27 height 12
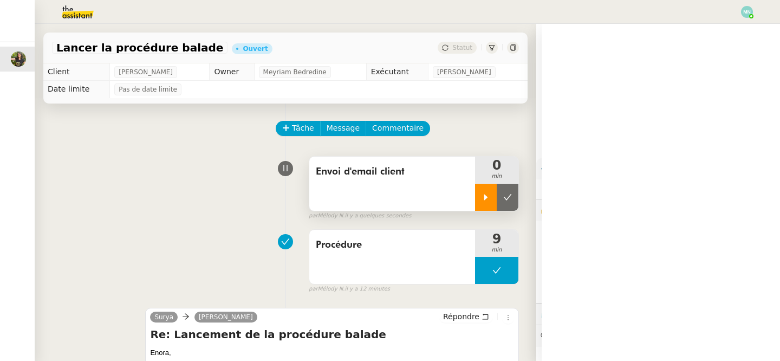
click at [489, 199] on icon at bounding box center [485, 197] width 9 height 9
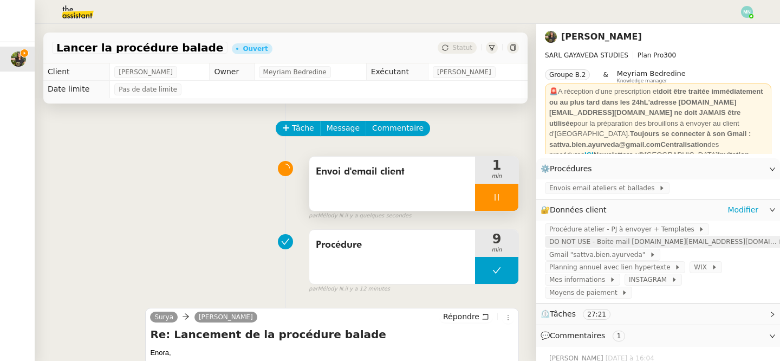
click at [627, 238] on span "DO NOT USE - Boite mail [DOMAIN_NAME][EMAIL_ADDRESS][DOMAIN_NAME]" at bounding box center [663, 241] width 228 height 11
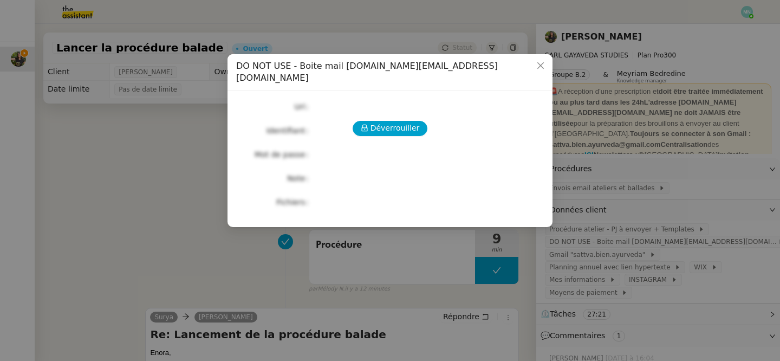
click at [659, 260] on nz-modal-container "DO NOT USE - Boite mail [DOMAIN_NAME][EMAIL_ADDRESS][DOMAIN_NAME] Déverrouiller…" at bounding box center [390, 180] width 780 height 361
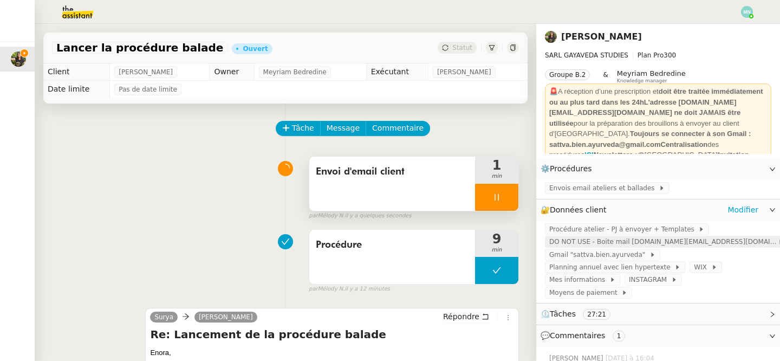
click at [642, 242] on span "DO NOT USE - Boite mail [DOMAIN_NAME][EMAIL_ADDRESS][DOMAIN_NAME]" at bounding box center [663, 241] width 228 height 11
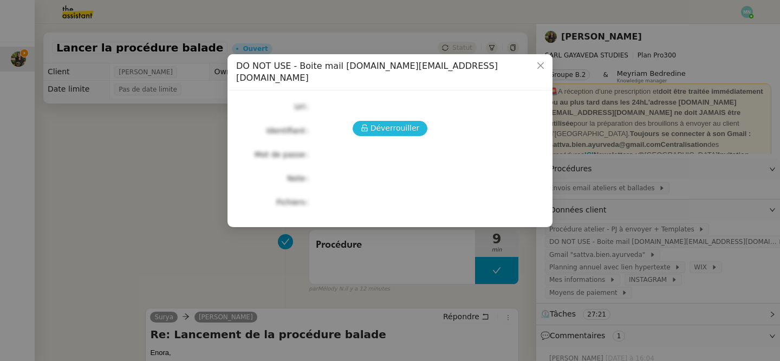
click at [409, 122] on span "Déverrouiller" at bounding box center [394, 128] width 49 height 12
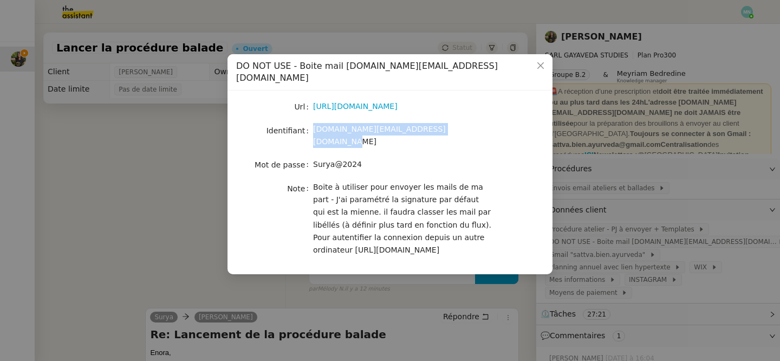
drag, startPoint x: 459, startPoint y: 123, endPoint x: 310, endPoint y: 119, distance: 149.0
click at [310, 123] on nz-form-item "Identifiant [DOMAIN_NAME][EMAIL_ADDRESS][DOMAIN_NAME]" at bounding box center [390, 135] width 308 height 25
copy nz-form-item "[DOMAIN_NAME][EMAIL_ADDRESS][DOMAIN_NAME]"
click at [697, 264] on nz-modal-container "DO NOT USE - Boite mail [DOMAIN_NAME][EMAIL_ADDRESS][DOMAIN_NAME] Url [URL][DOM…" at bounding box center [390, 180] width 780 height 361
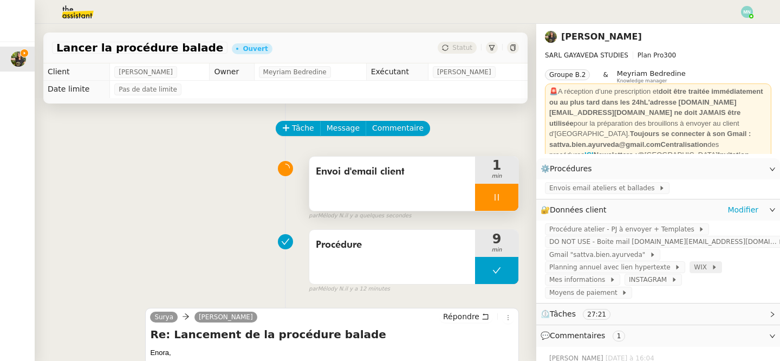
click at [707, 266] on span at bounding box center [709, 267] width 4 height 8
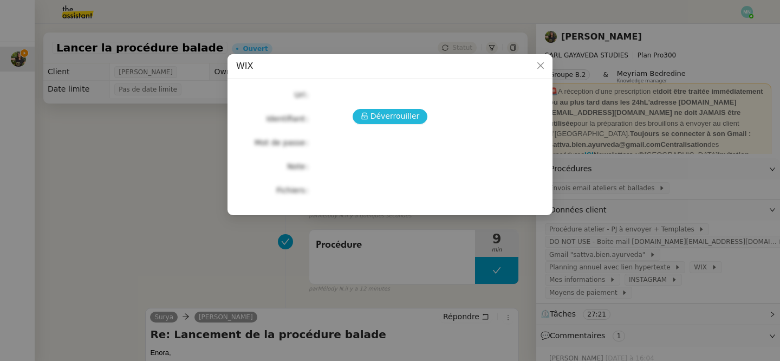
click at [407, 111] on span "Déverrouiller" at bounding box center [394, 116] width 49 height 12
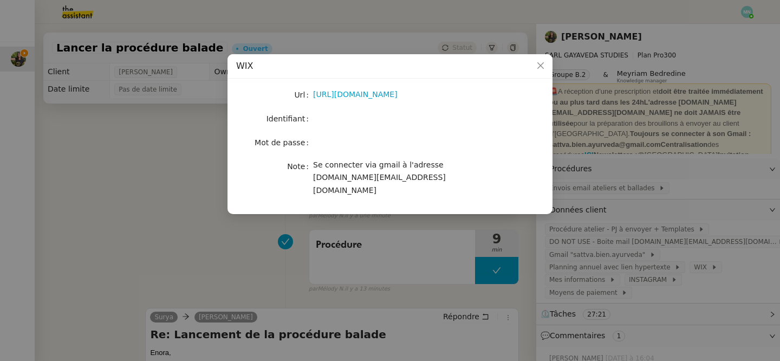
click at [214, 227] on nz-modal-container "WIX Url [URL][DOMAIN_NAME] Identifiant Mot de passe Note Se connecter via gmail…" at bounding box center [390, 180] width 780 height 361
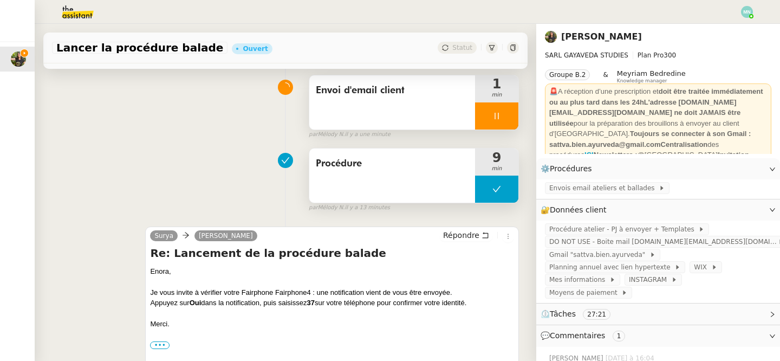
scroll to position [128, 0]
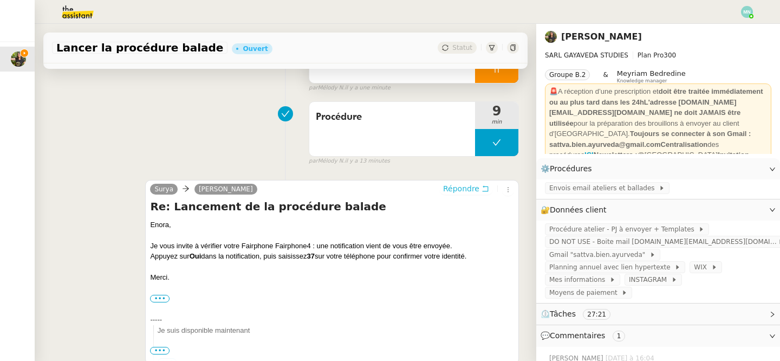
click at [475, 190] on span "Répondre" at bounding box center [461, 188] width 36 height 11
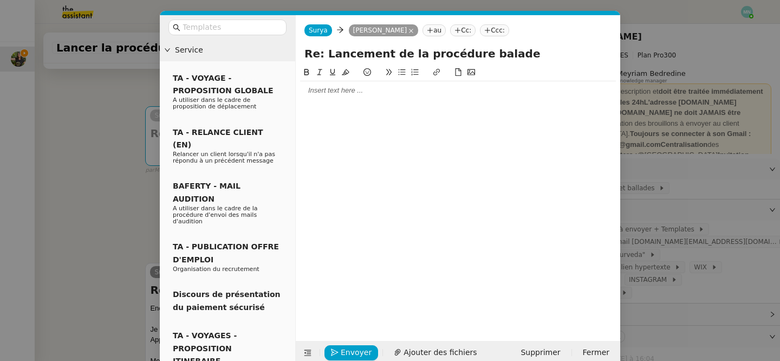
click at [361, 115] on div at bounding box center [458, 195] width 316 height 258
click at [340, 90] on div at bounding box center [458, 91] width 316 height 10
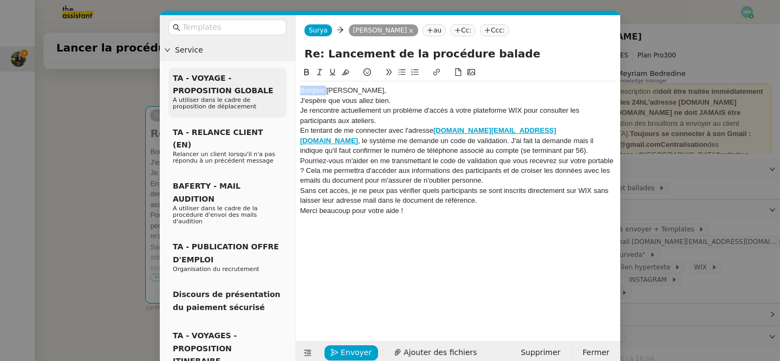
drag, startPoint x: 326, startPoint y: 90, endPoint x: 272, endPoint y: 90, distance: 54.1
click at [272, 90] on nz-layout "Service TA - VOYAGE - PROPOSITION GLOBALE A utiliser dans le cadre de propositi…" at bounding box center [390, 189] width 460 height 349
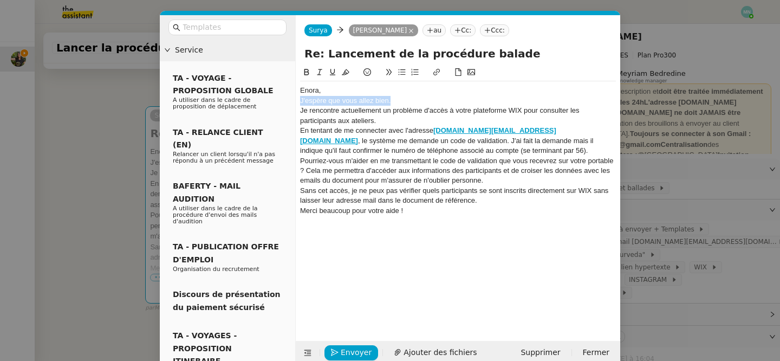
drag, startPoint x: 393, startPoint y: 102, endPoint x: 296, endPoint y: 101, distance: 96.9
click at [296, 101] on nz-spin "[PERSON_NAME], J'espère que vous allez bien. Je rencontre actuellement un probl…" at bounding box center [458, 197] width 324 height 262
click at [387, 120] on div "Je rencontre actuellement un problème d'accès à votre plateforme WIX pour consu…" at bounding box center [458, 116] width 316 height 20
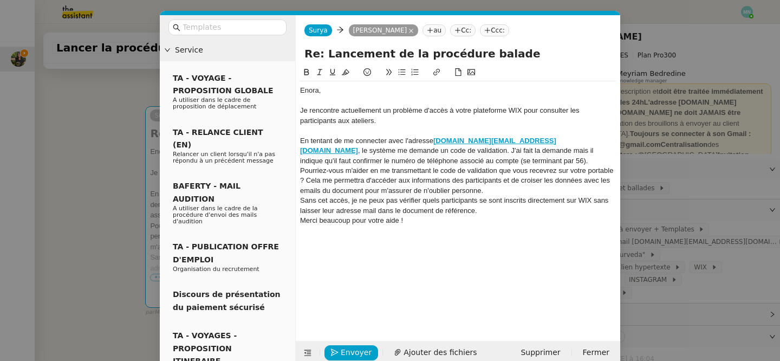
click at [495, 164] on div "En tentant de me connecter avec l'adresse [DOMAIN_NAME][EMAIL_ADDRESS][DOMAIN_N…" at bounding box center [458, 151] width 316 height 30
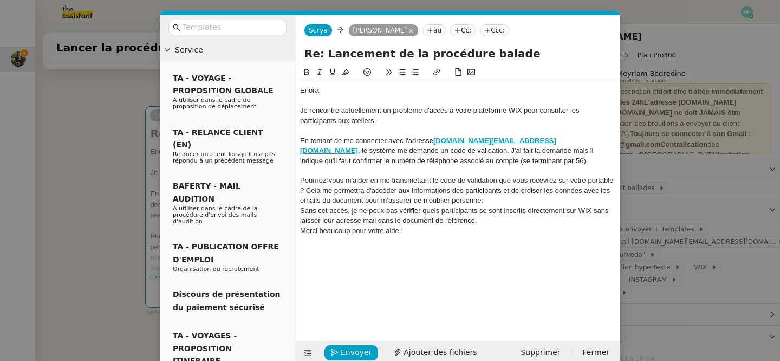
click at [491, 197] on div "Pourriez-vous m'aider en me transmettant le code de validation que vous recevre…" at bounding box center [458, 190] width 316 height 30
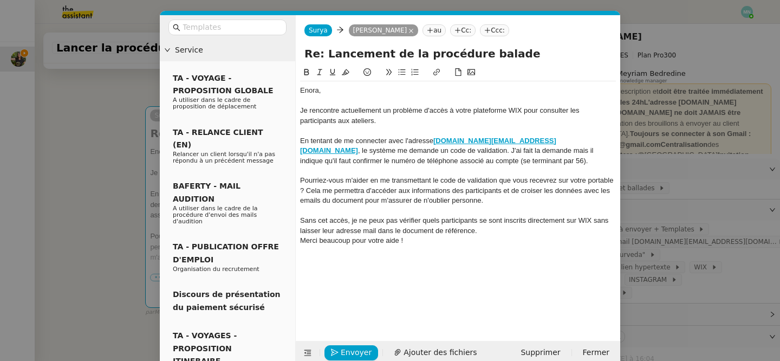
click at [305, 187] on div "Pourriez-vous m'aider en me transmettant le code de validation que vous recevre…" at bounding box center [458, 190] width 316 height 30
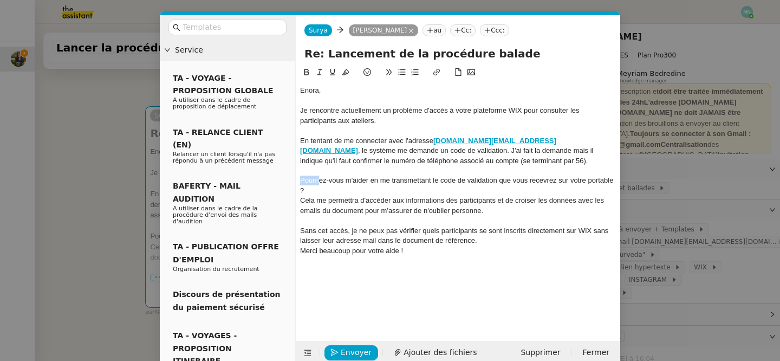
drag, startPoint x: 318, startPoint y: 184, endPoint x: 293, endPoint y: 181, distance: 25.1
click at [293, 181] on nz-layout "Service TA - VOYAGE - PROPOSITION GLOBALE A utiliser dans le cadre de propositi…" at bounding box center [390, 189] width 460 height 349
drag, startPoint x: 306, startPoint y: 191, endPoint x: 294, endPoint y: 178, distance: 17.2
click at [294, 178] on nz-layout "Service TA - VOYAGE - PROPOSITION GLOBALE A utiliser dans le cadre de propositi…" at bounding box center [390, 189] width 460 height 349
click at [406, 67] on button at bounding box center [401, 72] width 13 height 12
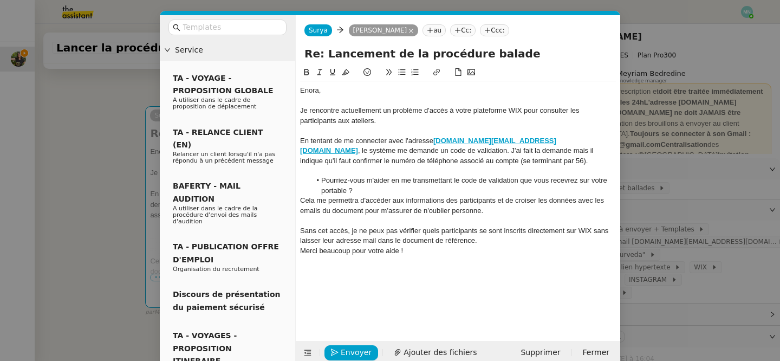
click at [409, 195] on li "Pourriez-vous m'aider en me transmettant le code de validation que vous recevre…" at bounding box center [463, 185] width 305 height 20
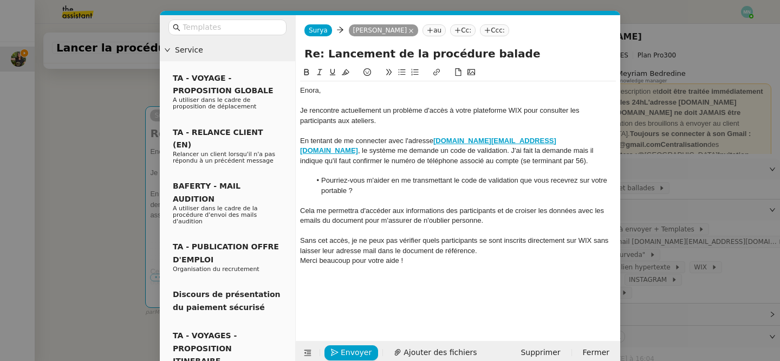
click at [504, 220] on div "Cela me permettra d'accéder aux informations des participants et de croiser les…" at bounding box center [458, 216] width 316 height 20
click at [488, 250] on div "Sans cet accès, je ne peux pas vérifier quels participants se sont inscrits dir…" at bounding box center [458, 246] width 316 height 20
drag, startPoint x: 399, startPoint y: 272, endPoint x: 318, endPoint y: 272, distance: 80.7
click at [318, 272] on div "Merci beaucoup pour votre aide !" at bounding box center [458, 270] width 316 height 10
click at [485, 269] on div "Merci beaucoup pour votre aide !" at bounding box center [458, 270] width 316 height 10
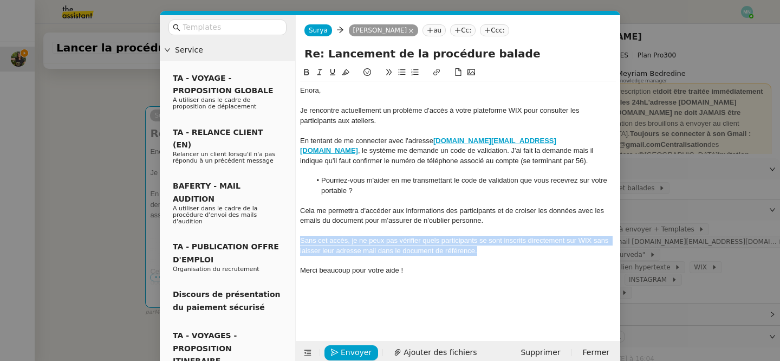
drag, startPoint x: 493, startPoint y: 254, endPoint x: 288, endPoint y: 237, distance: 205.9
click at [288, 237] on nz-layout "Service TA - VOYAGE - PROPOSITION GLOBALE A utiliser dans le cadre de propositi…" at bounding box center [390, 189] width 460 height 349
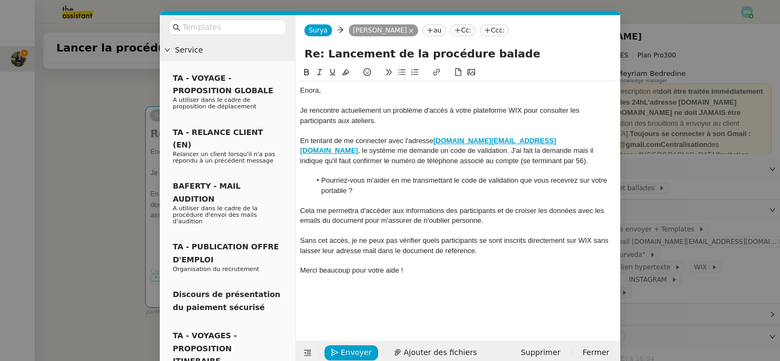
click at [450, 262] on div at bounding box center [458, 261] width 316 height 10
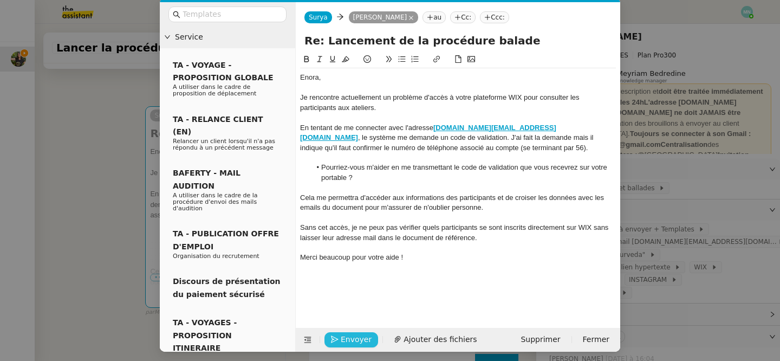
click at [364, 335] on span "Envoyer" at bounding box center [356, 339] width 31 height 12
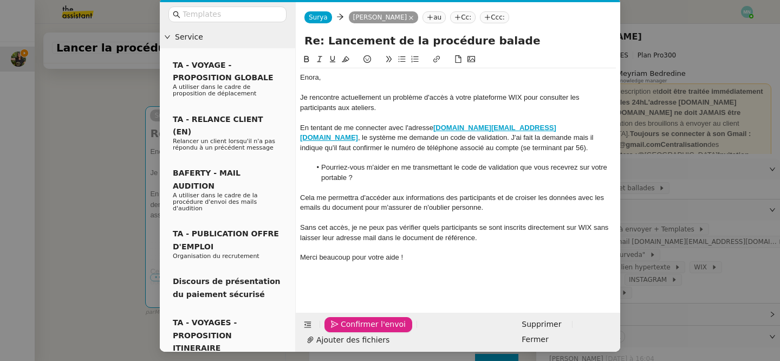
click at [364, 330] on span "Confirmer l'envoi" at bounding box center [373, 324] width 65 height 12
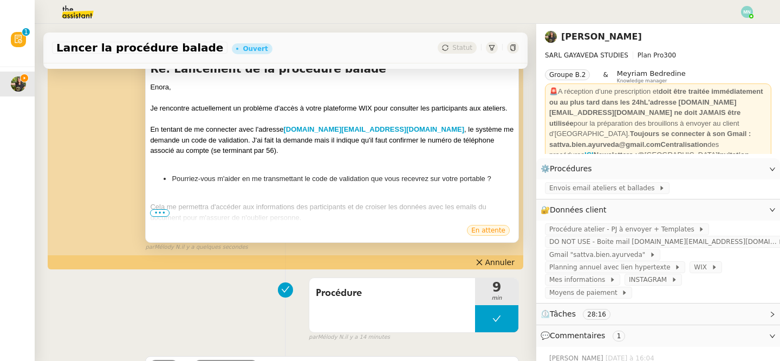
scroll to position [182, 0]
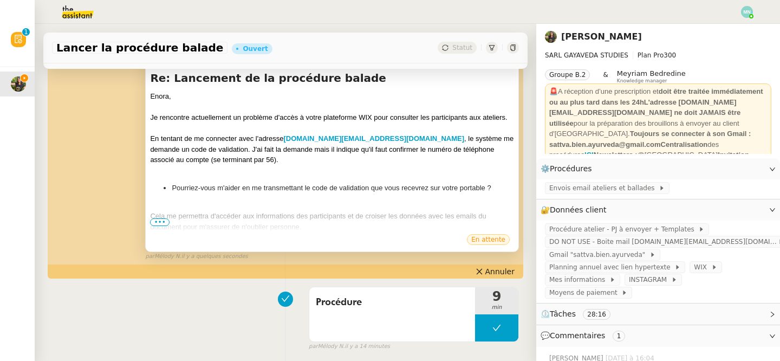
click at [160, 221] on span "•••" at bounding box center [159, 222] width 19 height 8
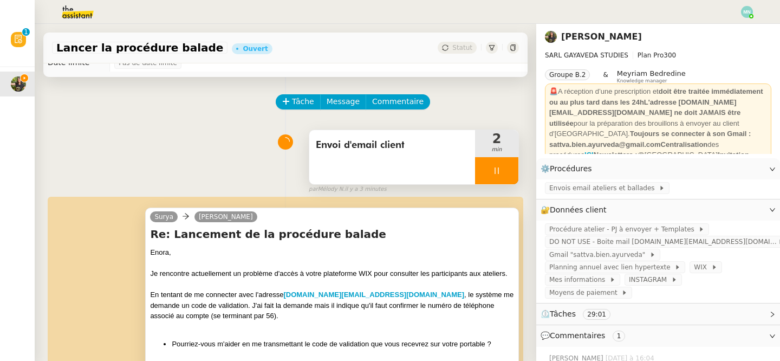
scroll to position [0, 0]
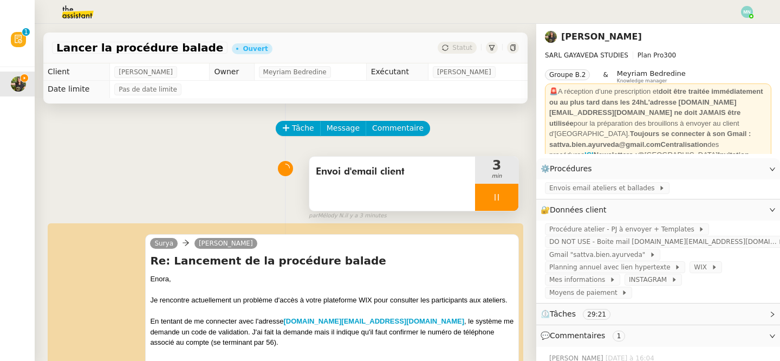
click at [488, 192] on div at bounding box center [496, 197] width 43 height 27
click at [508, 193] on icon at bounding box center [507, 197] width 9 height 9
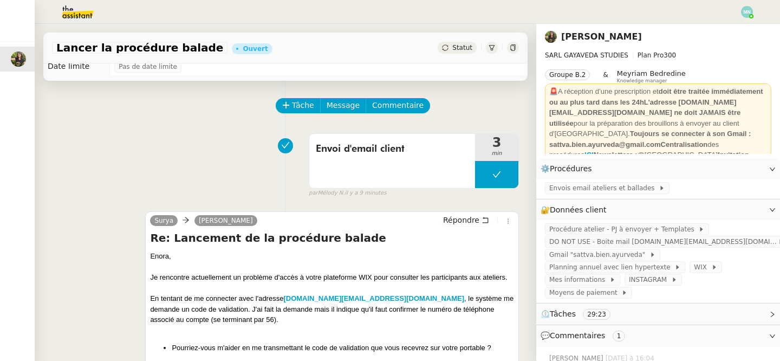
scroll to position [9, 0]
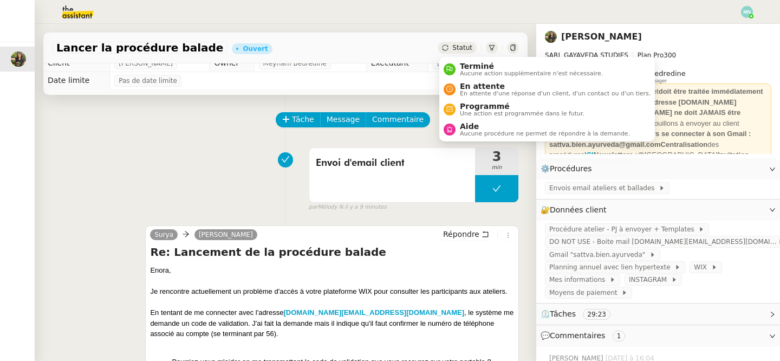
click at [463, 48] on span "Statut" at bounding box center [462, 48] width 20 height 8
click at [473, 89] on span "En attente" at bounding box center [555, 86] width 191 height 9
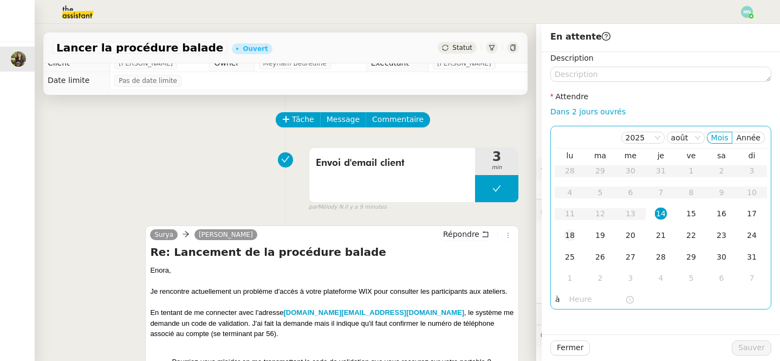
click at [568, 234] on div "18" at bounding box center [570, 235] width 12 height 12
click at [694, 212] on div "15" at bounding box center [691, 213] width 12 height 12
click at [665, 208] on div "14" at bounding box center [661, 213] width 12 height 12
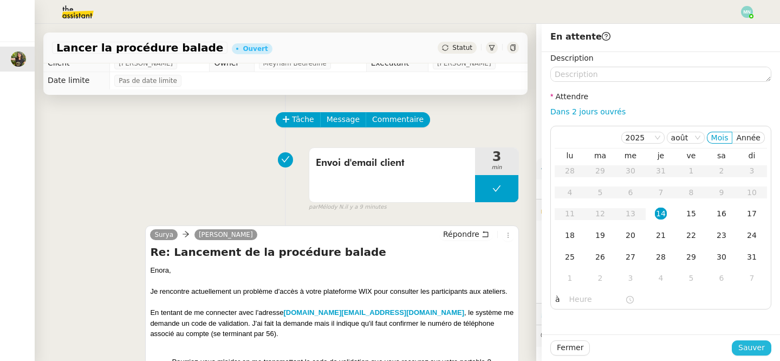
click at [754, 343] on span "Sauver" at bounding box center [751, 347] width 27 height 12
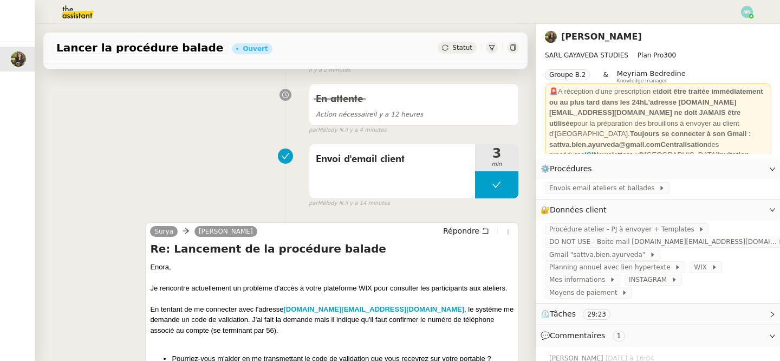
scroll to position [117, 0]
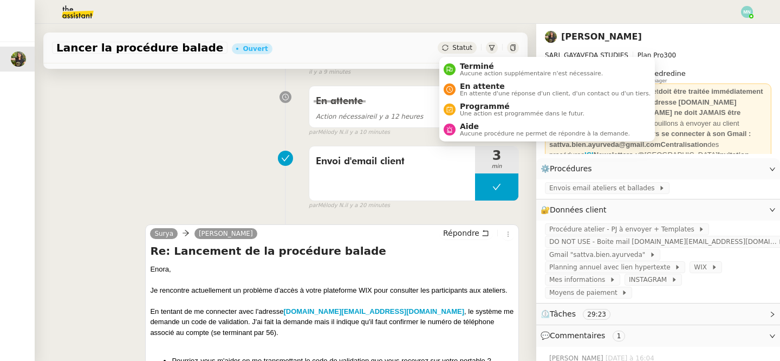
click at [465, 42] on div "Statut" at bounding box center [456, 48] width 39 height 12
click at [472, 89] on span "En attente" at bounding box center [555, 86] width 191 height 9
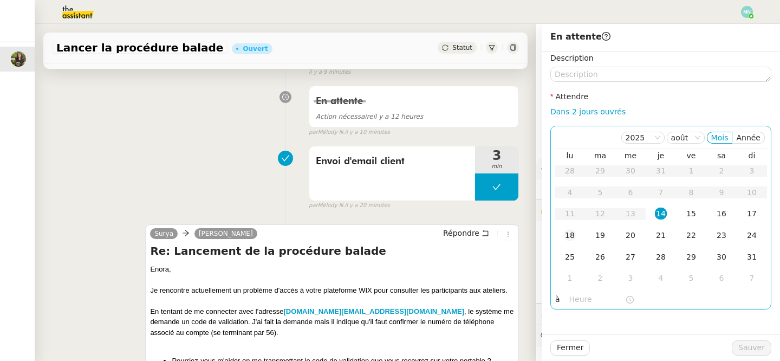
click at [574, 238] on div "18" at bounding box center [570, 235] width 12 height 12
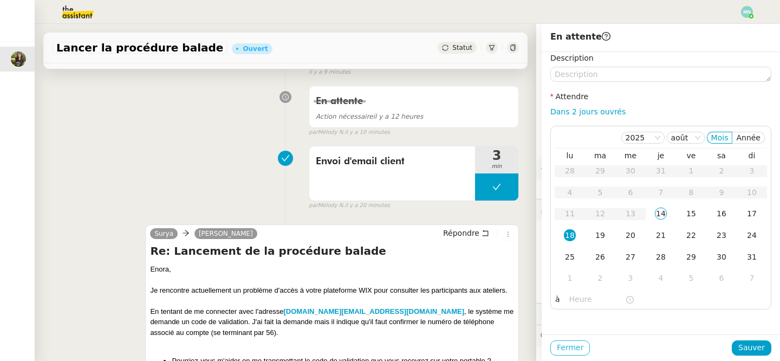
click at [580, 347] on span "Fermer" at bounding box center [570, 347] width 27 height 12
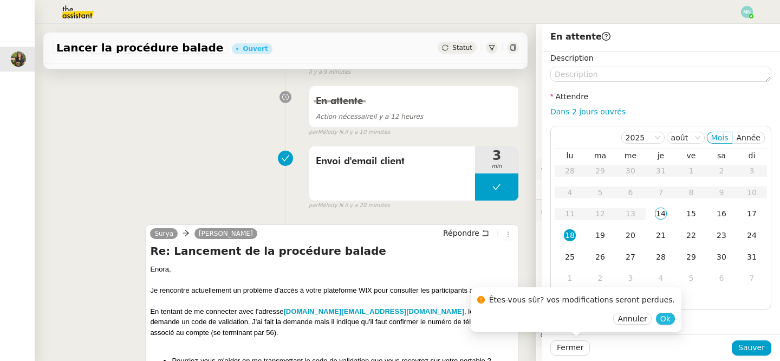
click at [660, 316] on span "Ok" at bounding box center [665, 318] width 10 height 11
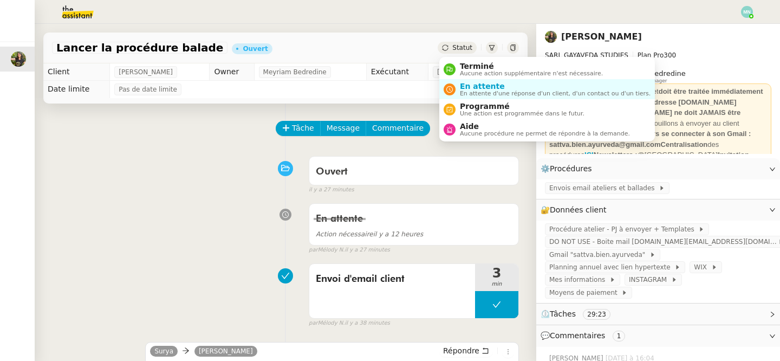
click at [453, 48] on div "Statut" at bounding box center [456, 48] width 39 height 12
click at [474, 92] on span "En attente d'une réponse d'un client, d'un contact ou d'un tiers." at bounding box center [555, 93] width 191 height 6
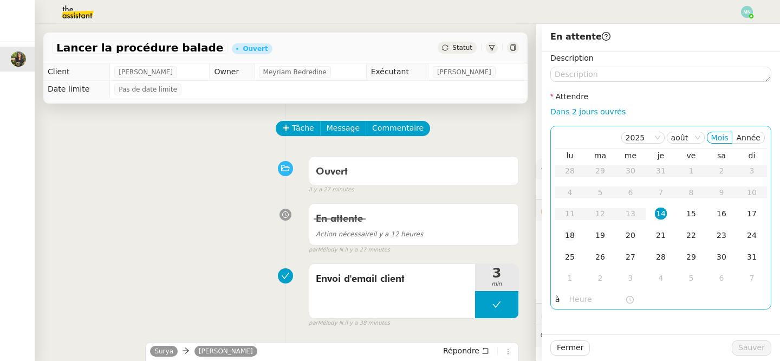
click at [570, 238] on div "18" at bounding box center [570, 235] width 12 height 12
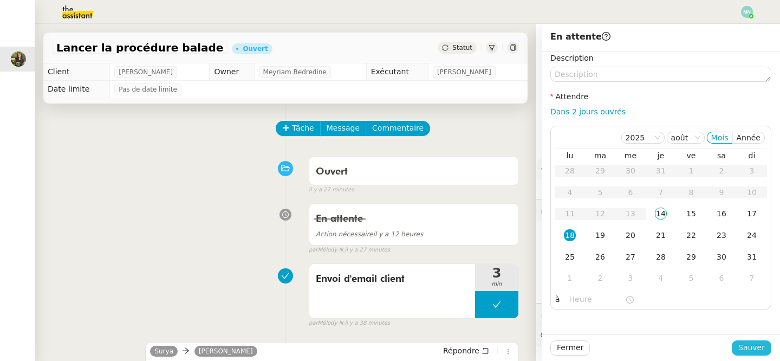
click at [752, 348] on span "Sauver" at bounding box center [751, 347] width 27 height 12
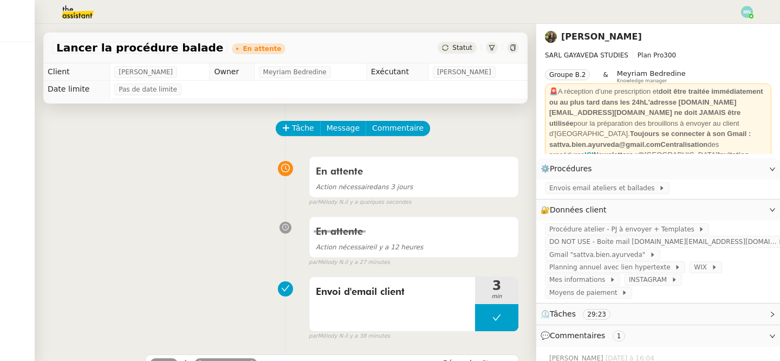
click at [85, 14] on img at bounding box center [69, 12] width 84 height 24
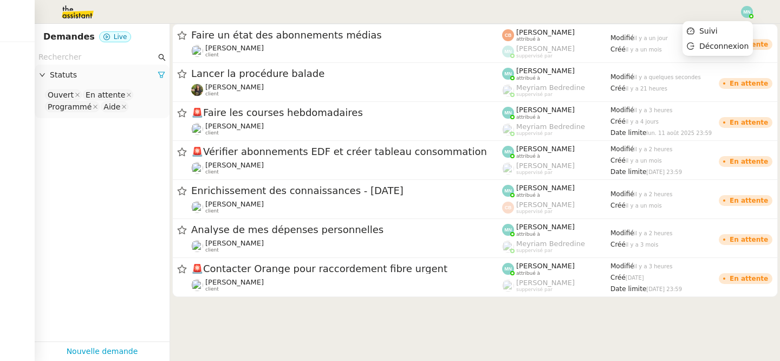
click at [746, 14] on img at bounding box center [747, 12] width 12 height 12
click at [735, 27] on li "Suivi" at bounding box center [717, 30] width 70 height 15
